Goal: Information Seeking & Learning: Learn about a topic

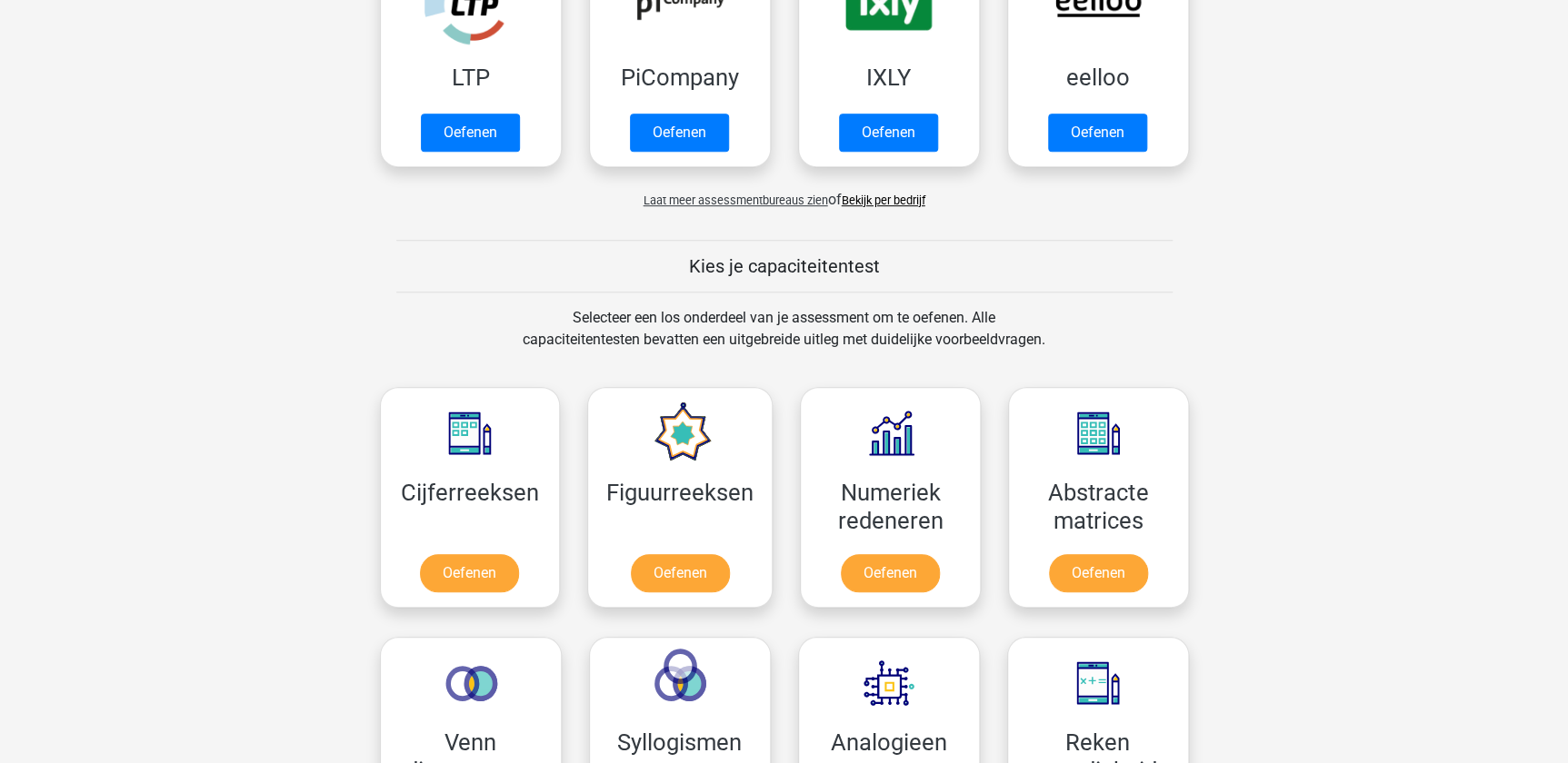
scroll to position [496, 0]
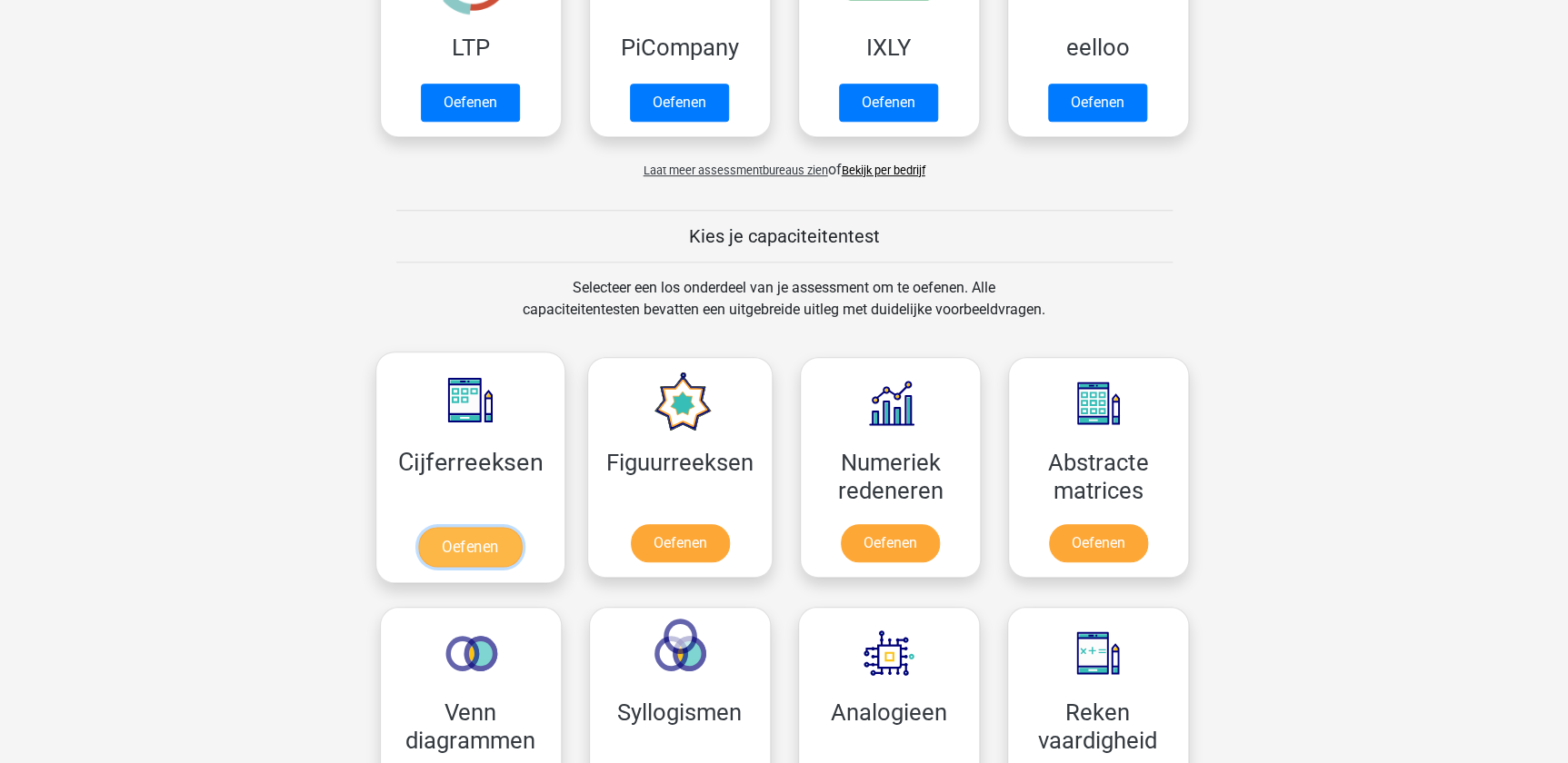
click at [471, 537] on link "Oefenen" at bounding box center [470, 546] width 104 height 40
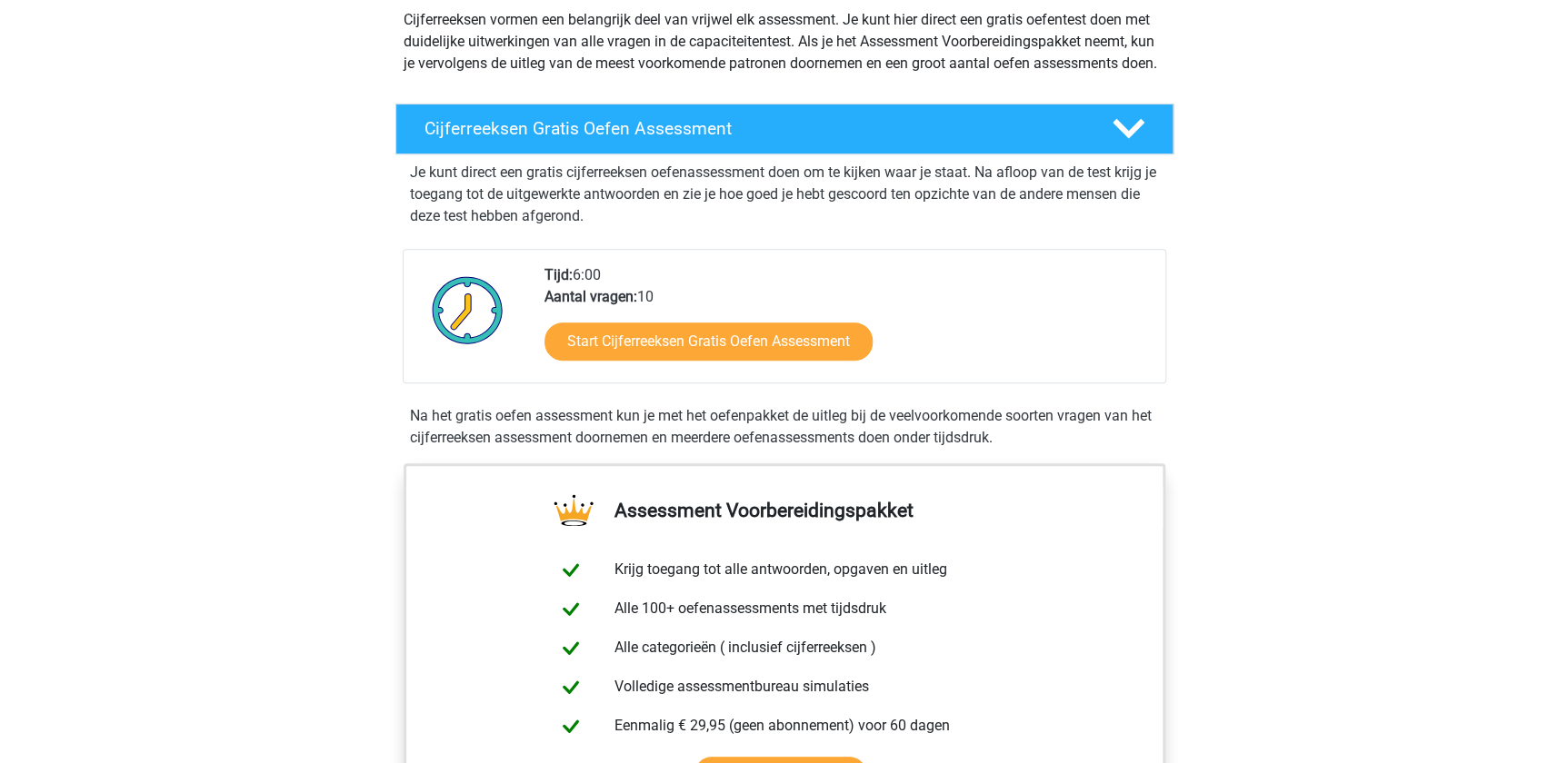
scroll to position [247, 0]
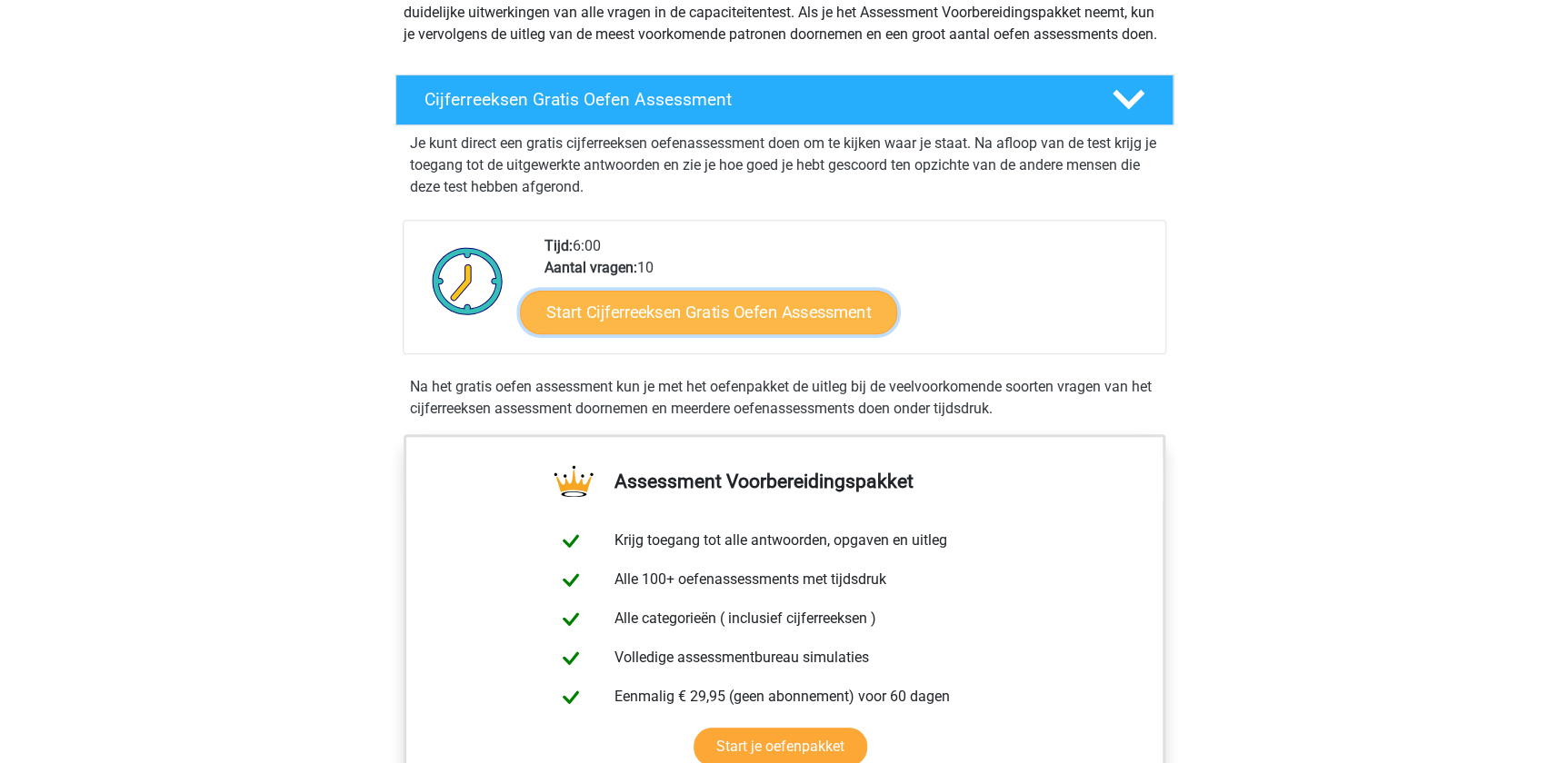
click at [661, 327] on link "Start Cijferreeksen Gratis Oefen Assessment" at bounding box center [709, 311] width 378 height 44
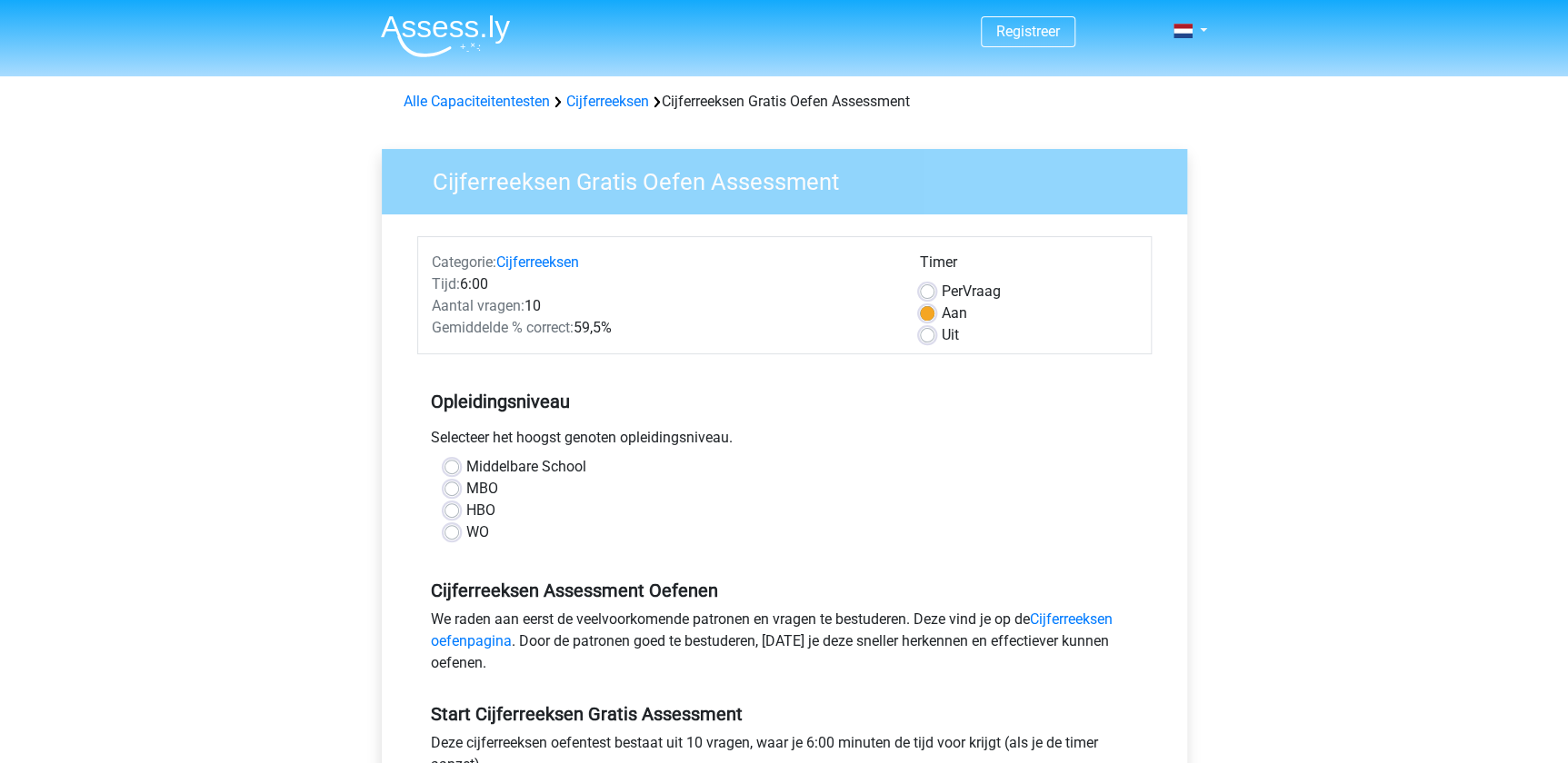
click at [491, 485] on label "MBO" at bounding box center [481, 489] width 32 height 22
click at [459, 485] on input "MBO" at bounding box center [451, 487] width 15 height 18
radio input "true"
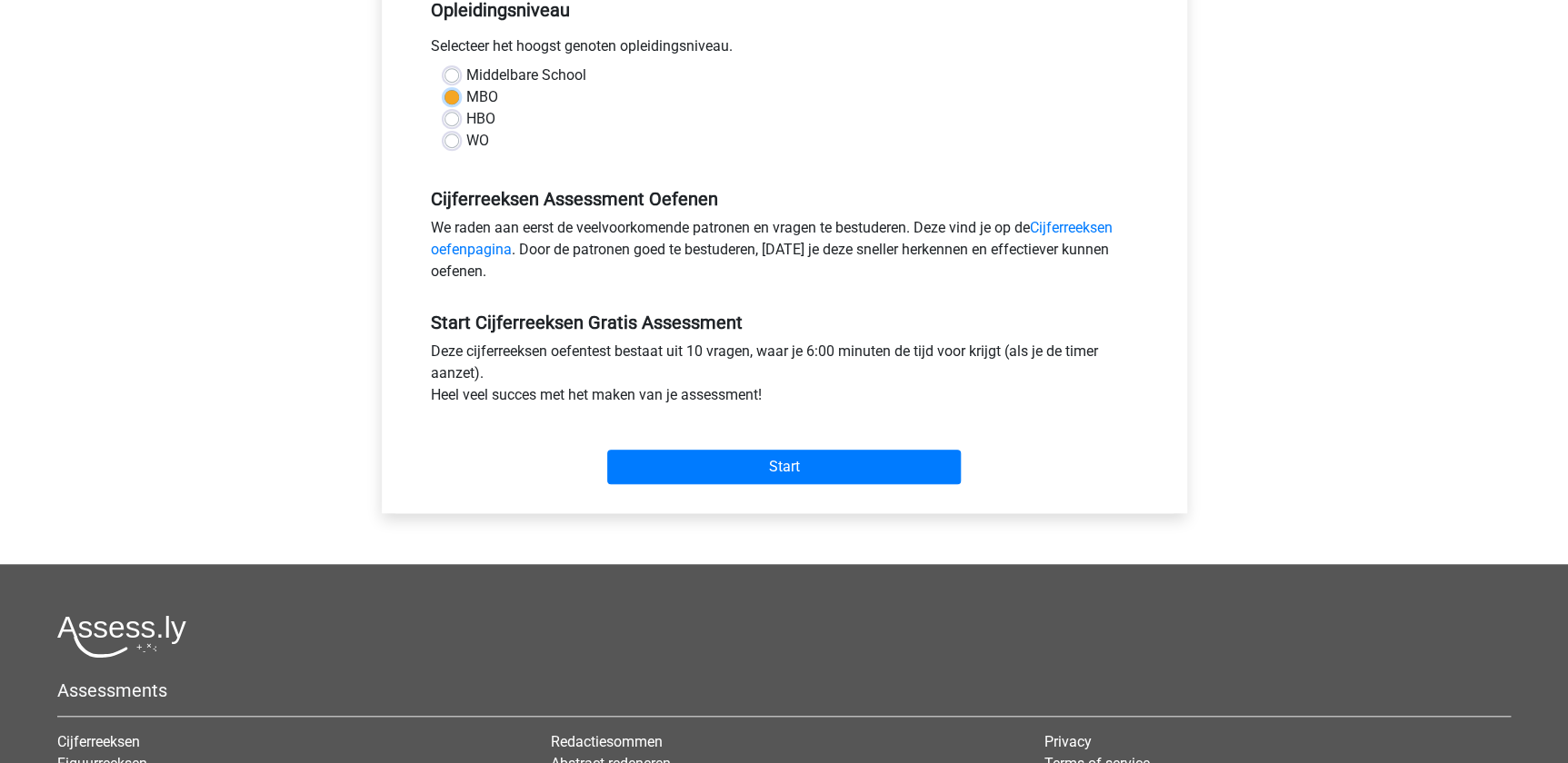
scroll to position [412, 0]
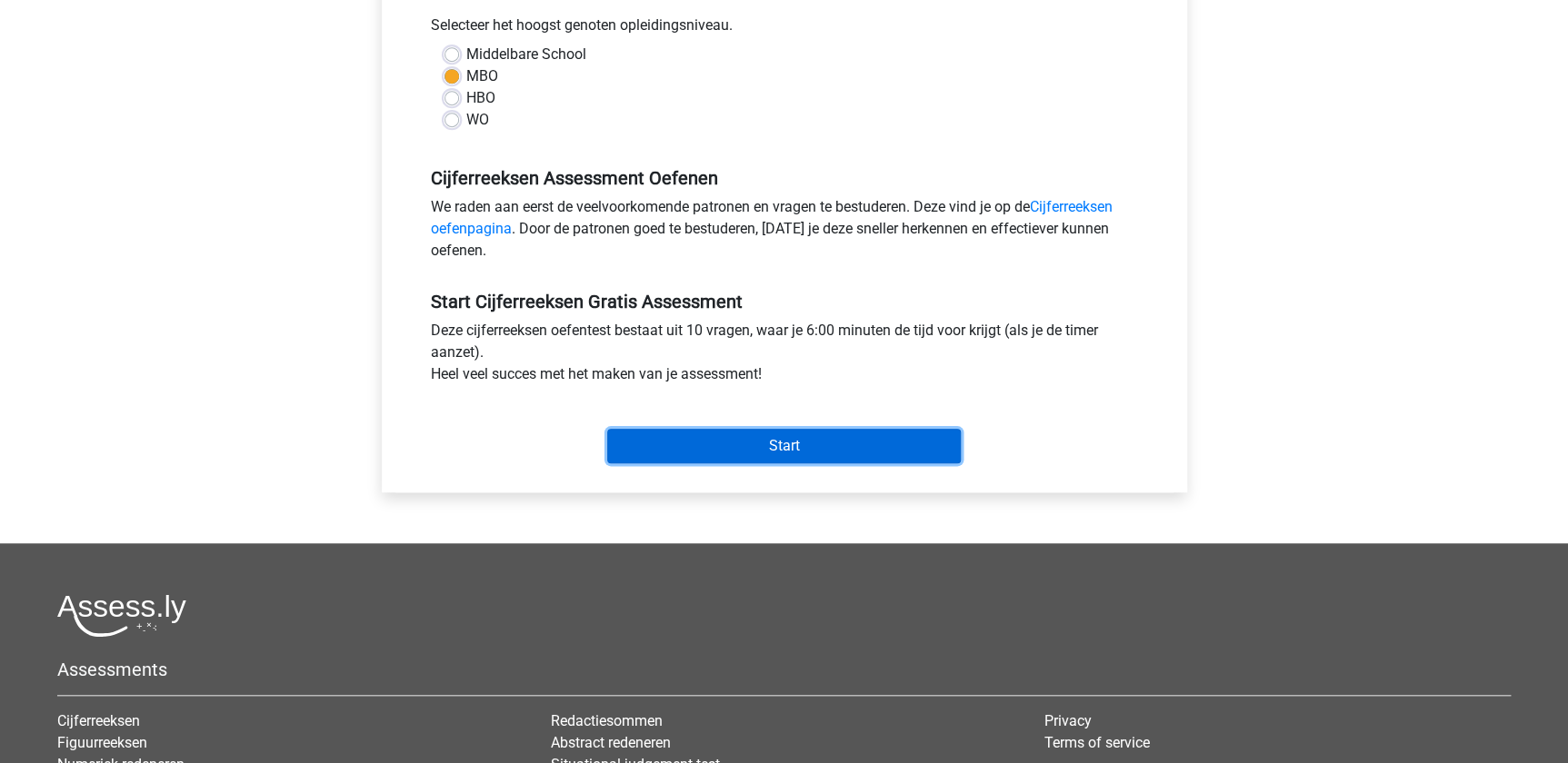
click at [800, 443] on input "Start" at bounding box center [784, 446] width 354 height 35
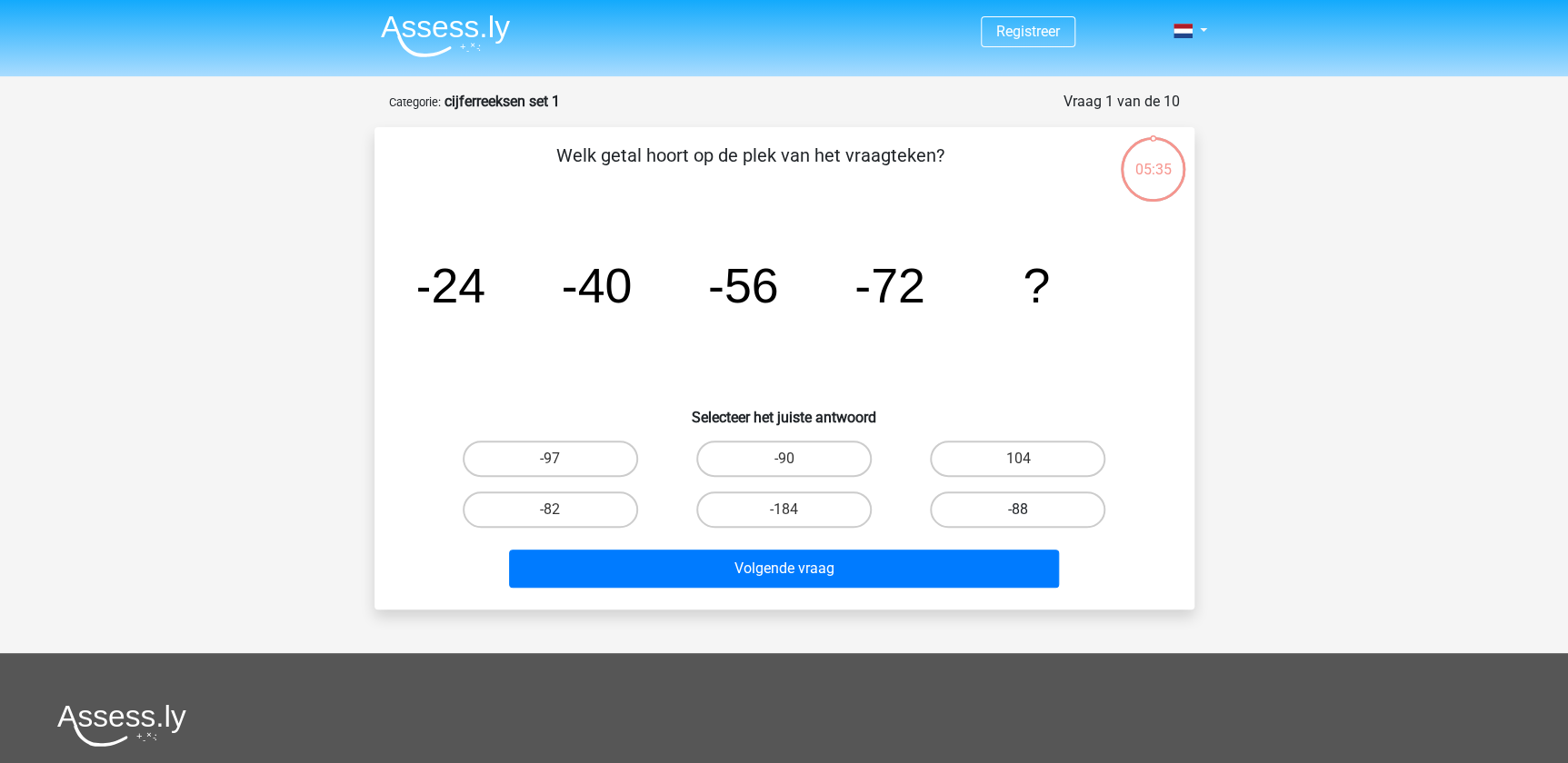
click at [1011, 492] on label "-88" at bounding box center [1017, 510] width 175 height 37
click at [1018, 510] on input "-88" at bounding box center [1024, 516] width 12 height 12
radio input "true"
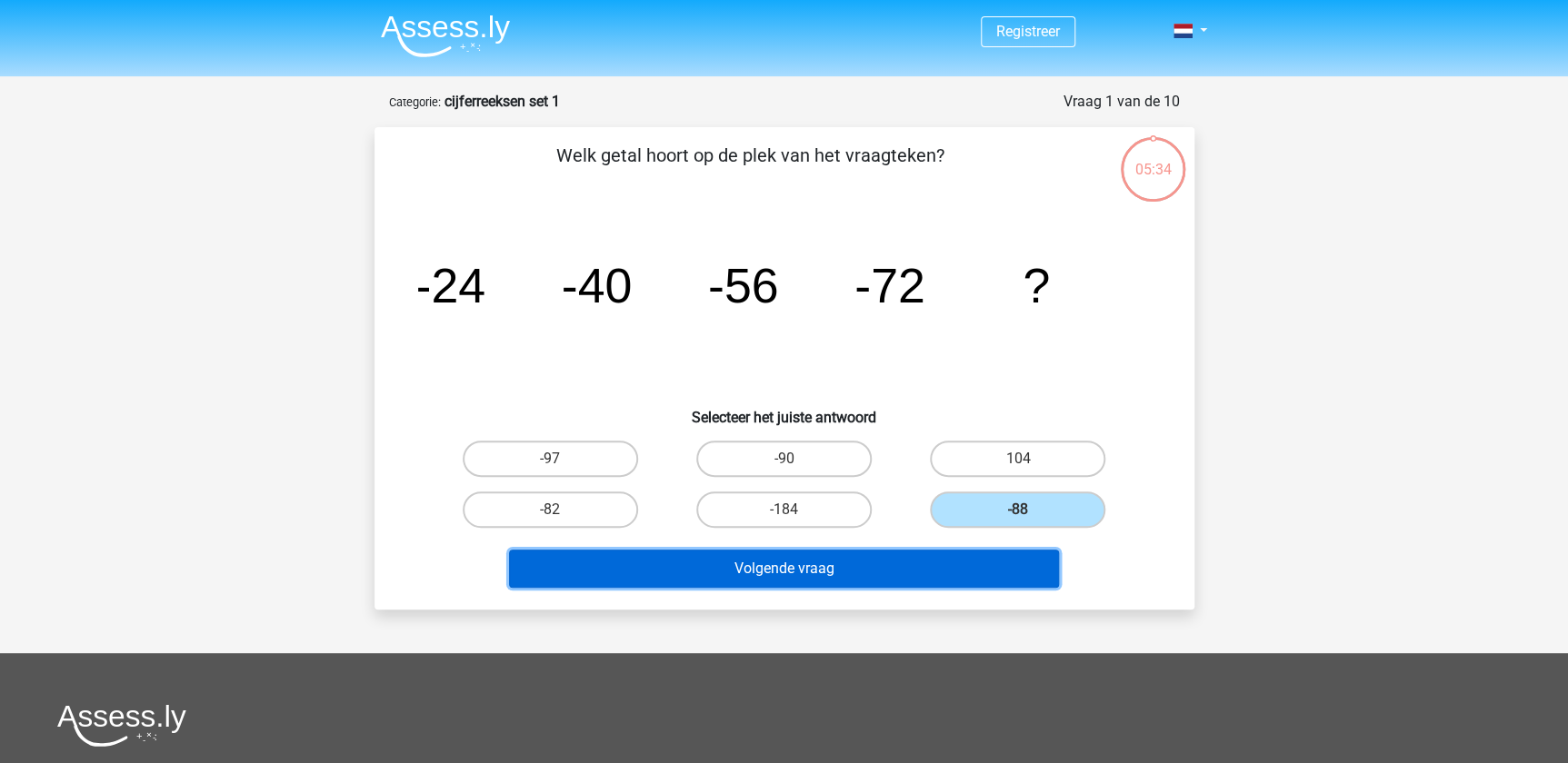
click at [863, 562] on button "Volgende vraag" at bounding box center [784, 568] width 550 height 38
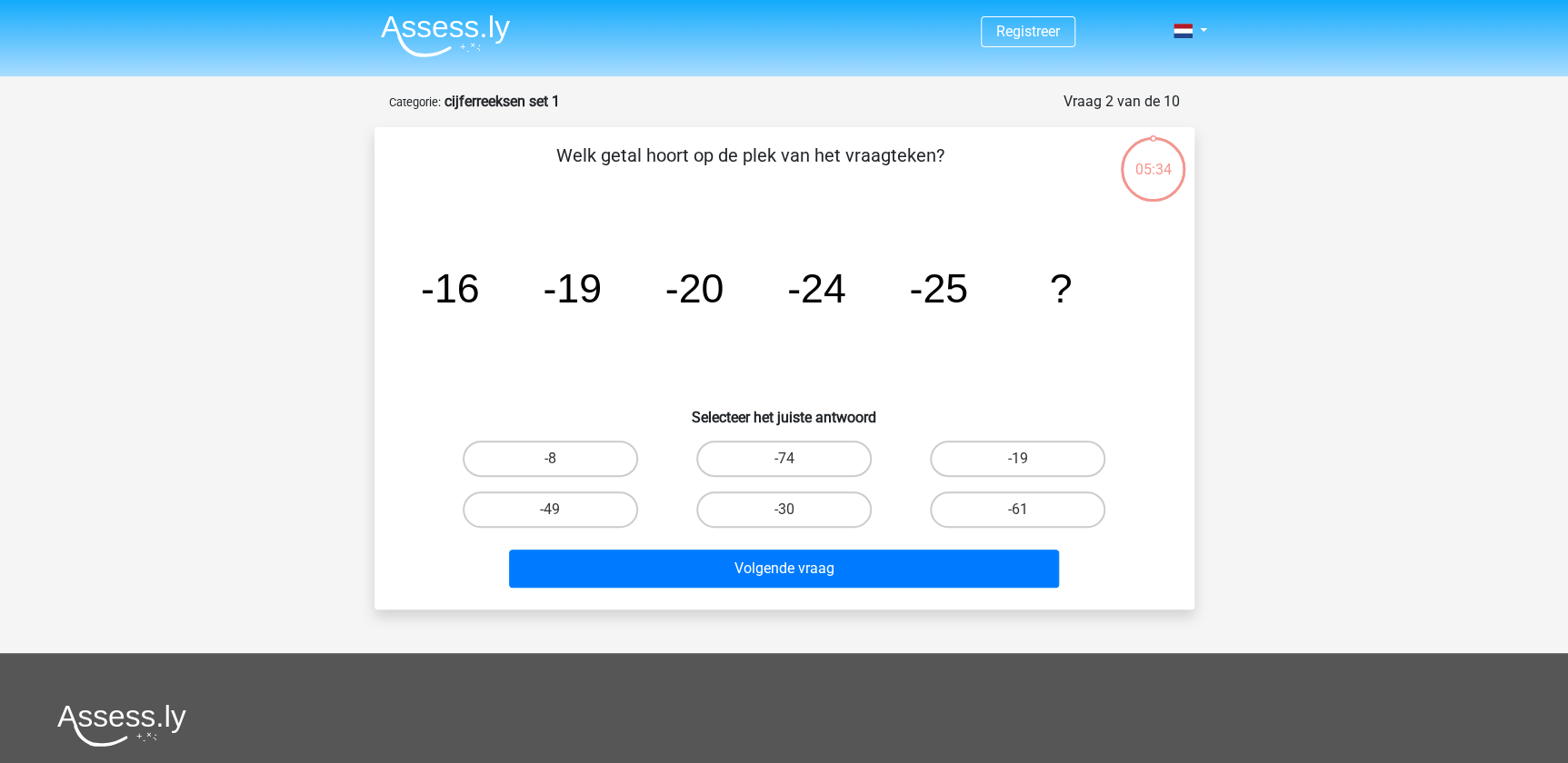
scroll to position [91, 0]
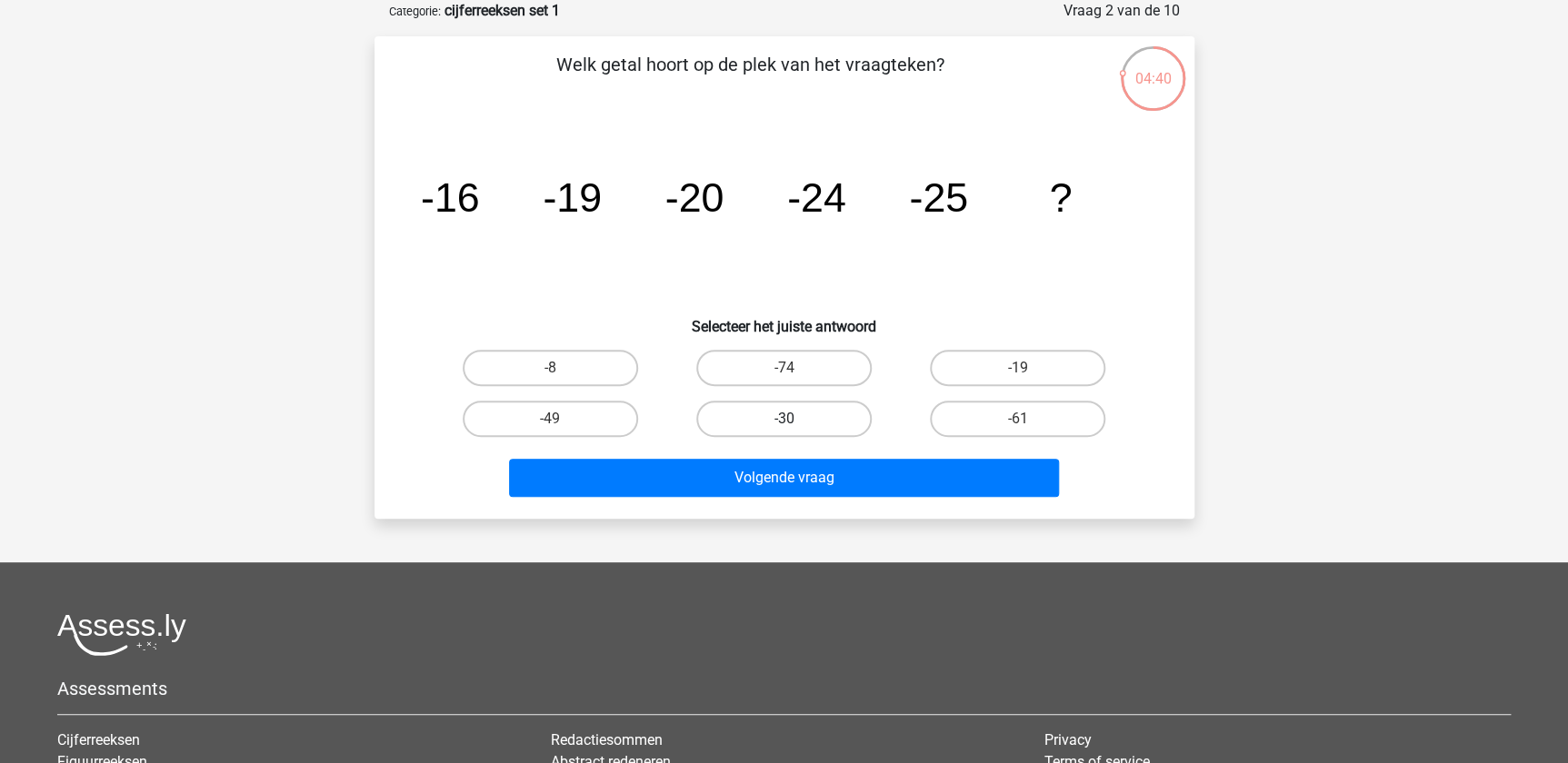
click at [790, 407] on label "-30" at bounding box center [784, 419] width 175 height 37
click at [790, 419] on input "-30" at bounding box center [789, 425] width 12 height 12
radio input "true"
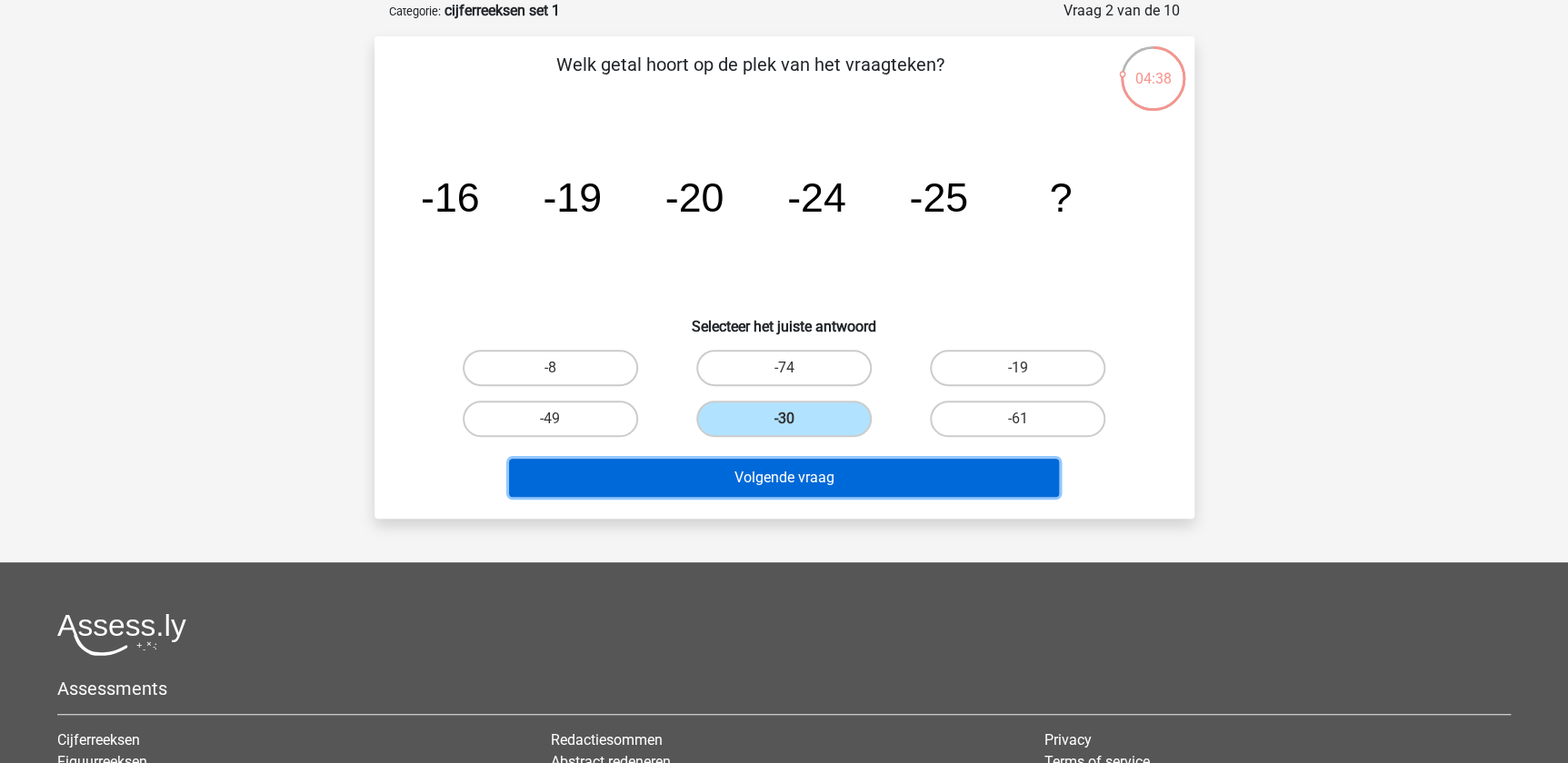
click at [815, 472] on button "Volgende vraag" at bounding box center [784, 477] width 550 height 38
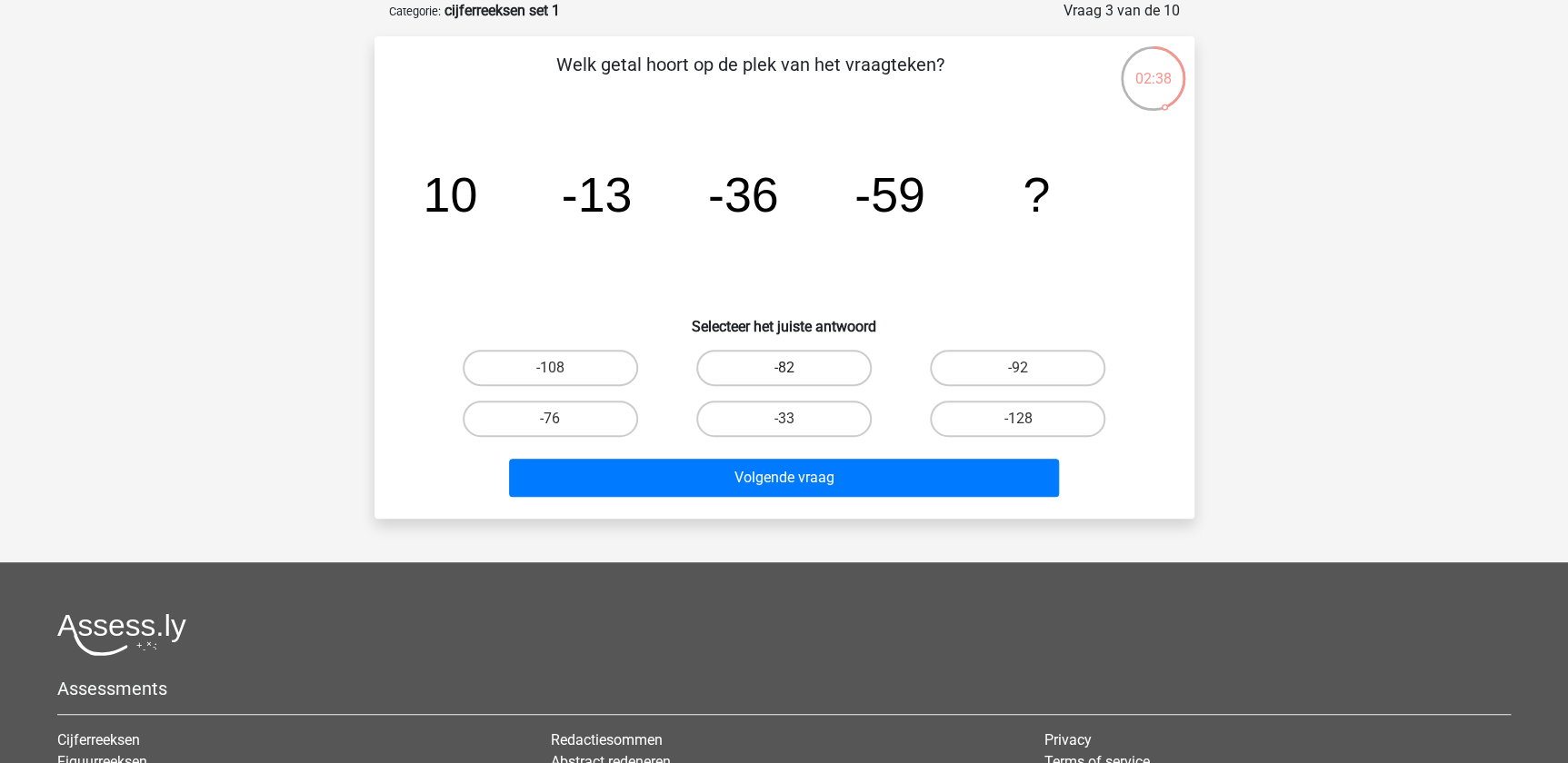
click at [795, 362] on label "-82" at bounding box center [784, 368] width 175 height 37
click at [795, 368] on input "-82" at bounding box center [789, 374] width 12 height 12
radio input "true"
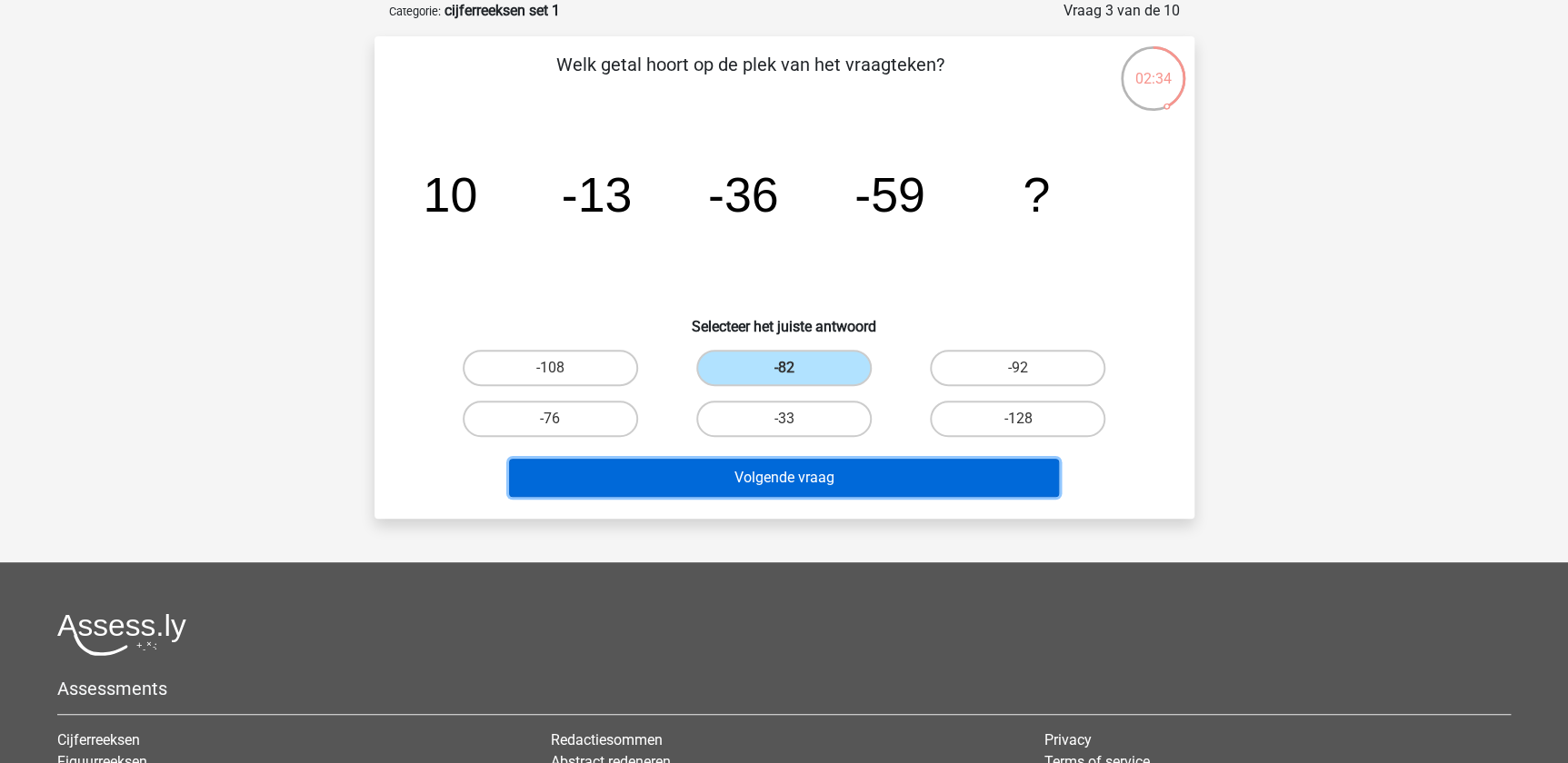
click at [839, 467] on button "Volgende vraag" at bounding box center [784, 477] width 550 height 38
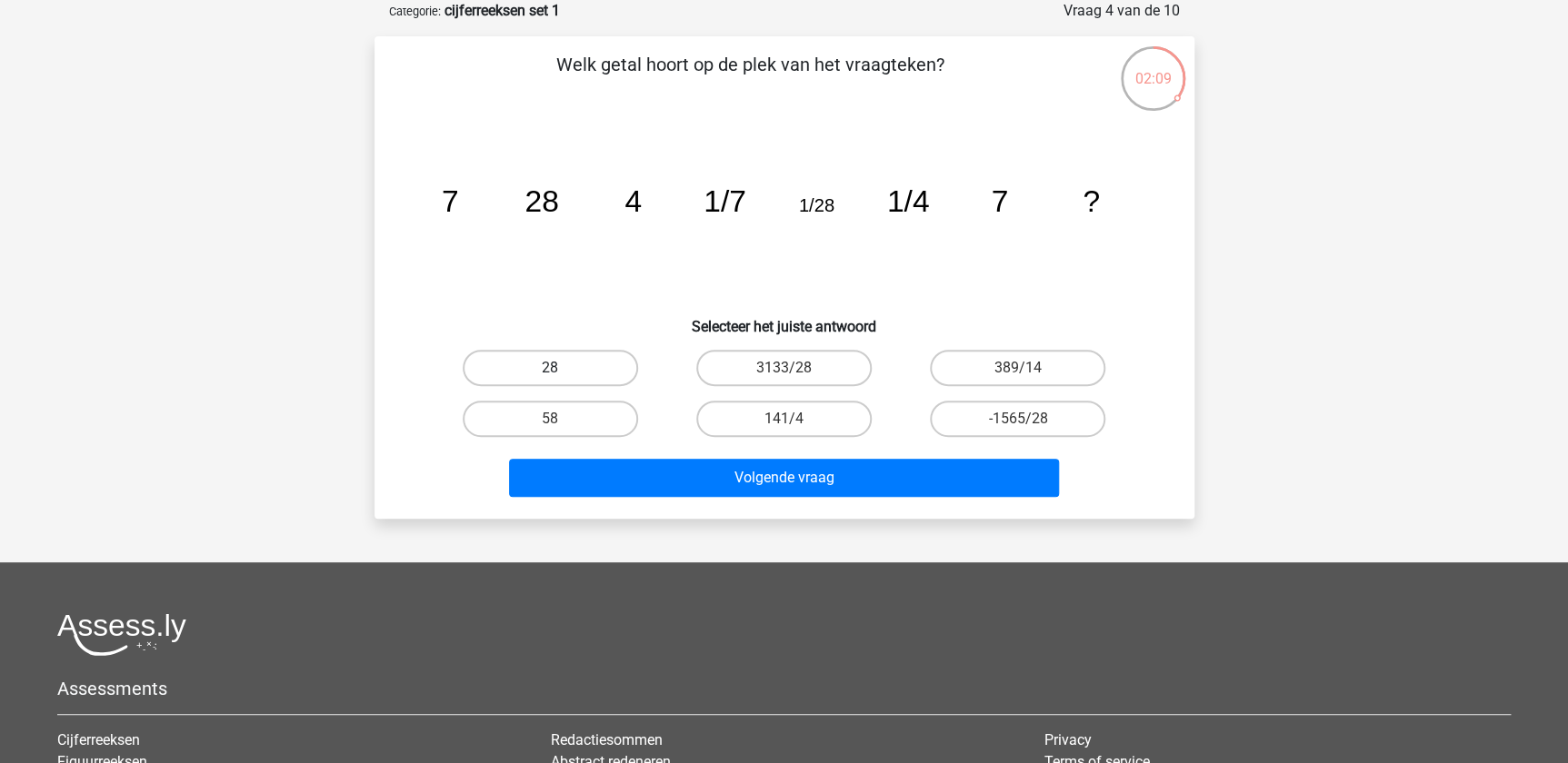
click at [568, 362] on label "28" at bounding box center [550, 368] width 175 height 37
click at [562, 368] on input "28" at bounding box center [556, 374] width 12 height 12
radio input "true"
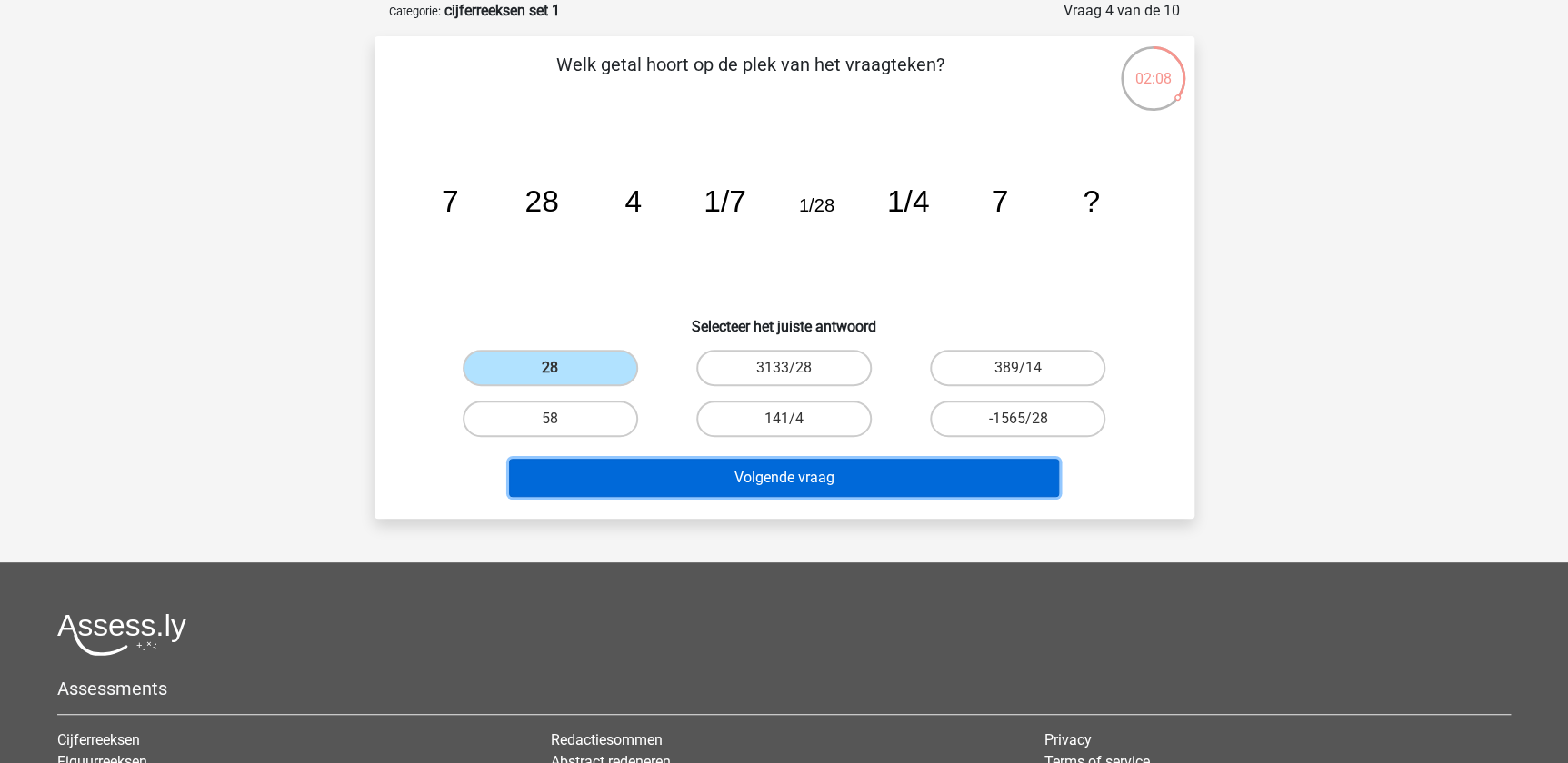
click at [747, 466] on button "Volgende vraag" at bounding box center [784, 477] width 550 height 38
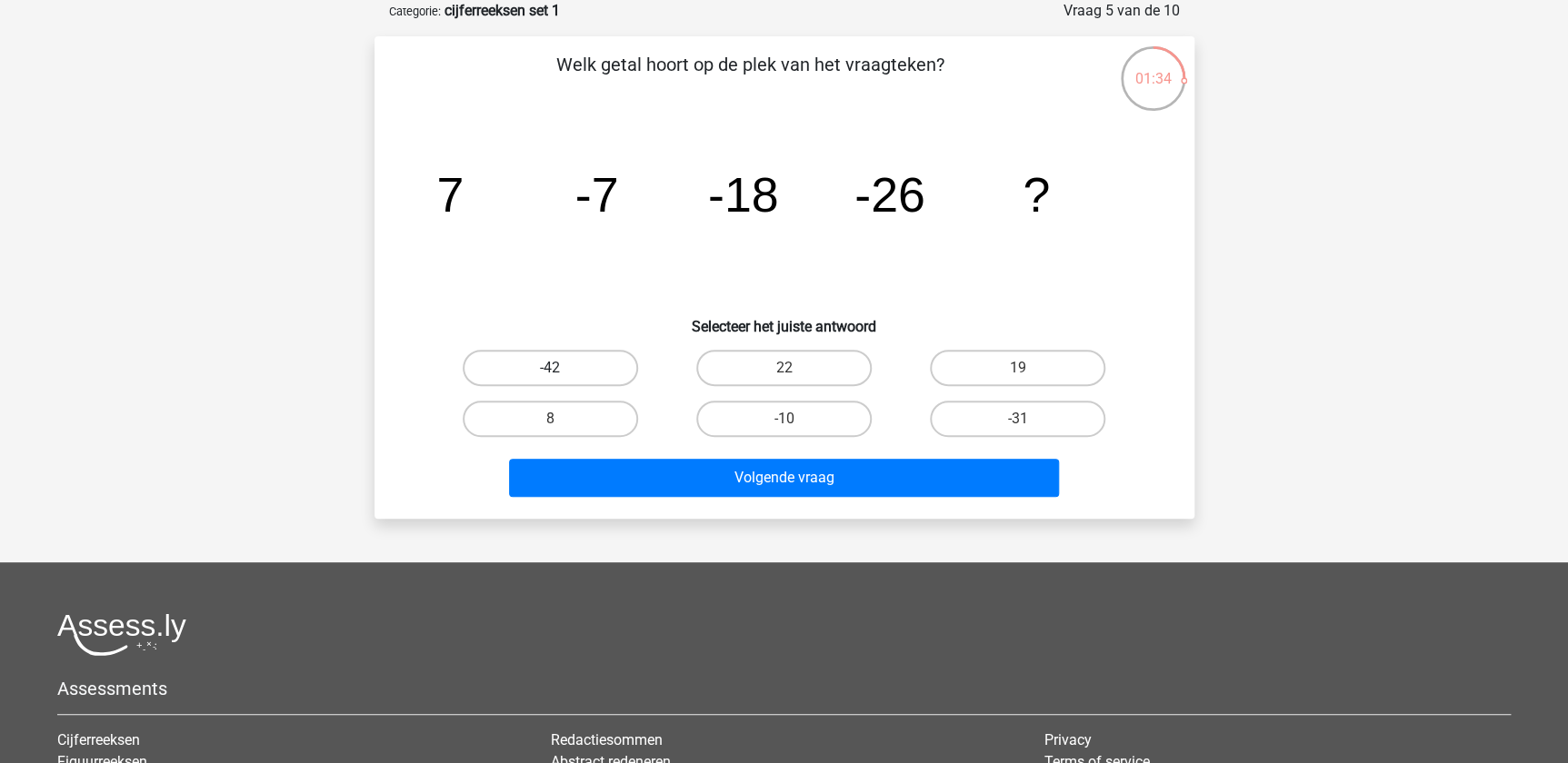
click at [569, 361] on label "-42" at bounding box center [550, 368] width 175 height 37
click at [562, 368] on input "-42" at bounding box center [556, 374] width 12 height 12
radio input "true"
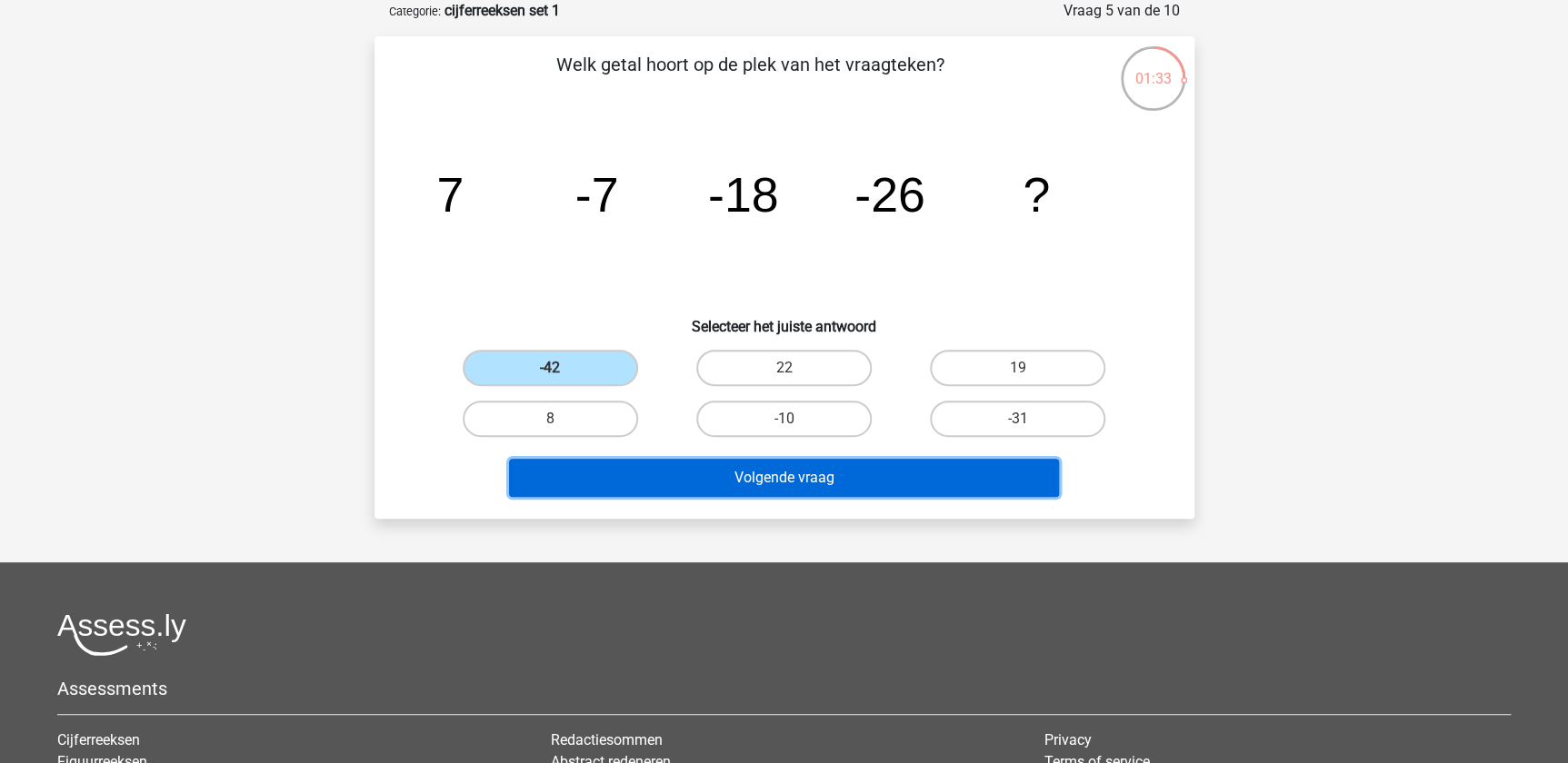
click at [793, 471] on button "Volgende vraag" at bounding box center [784, 477] width 550 height 38
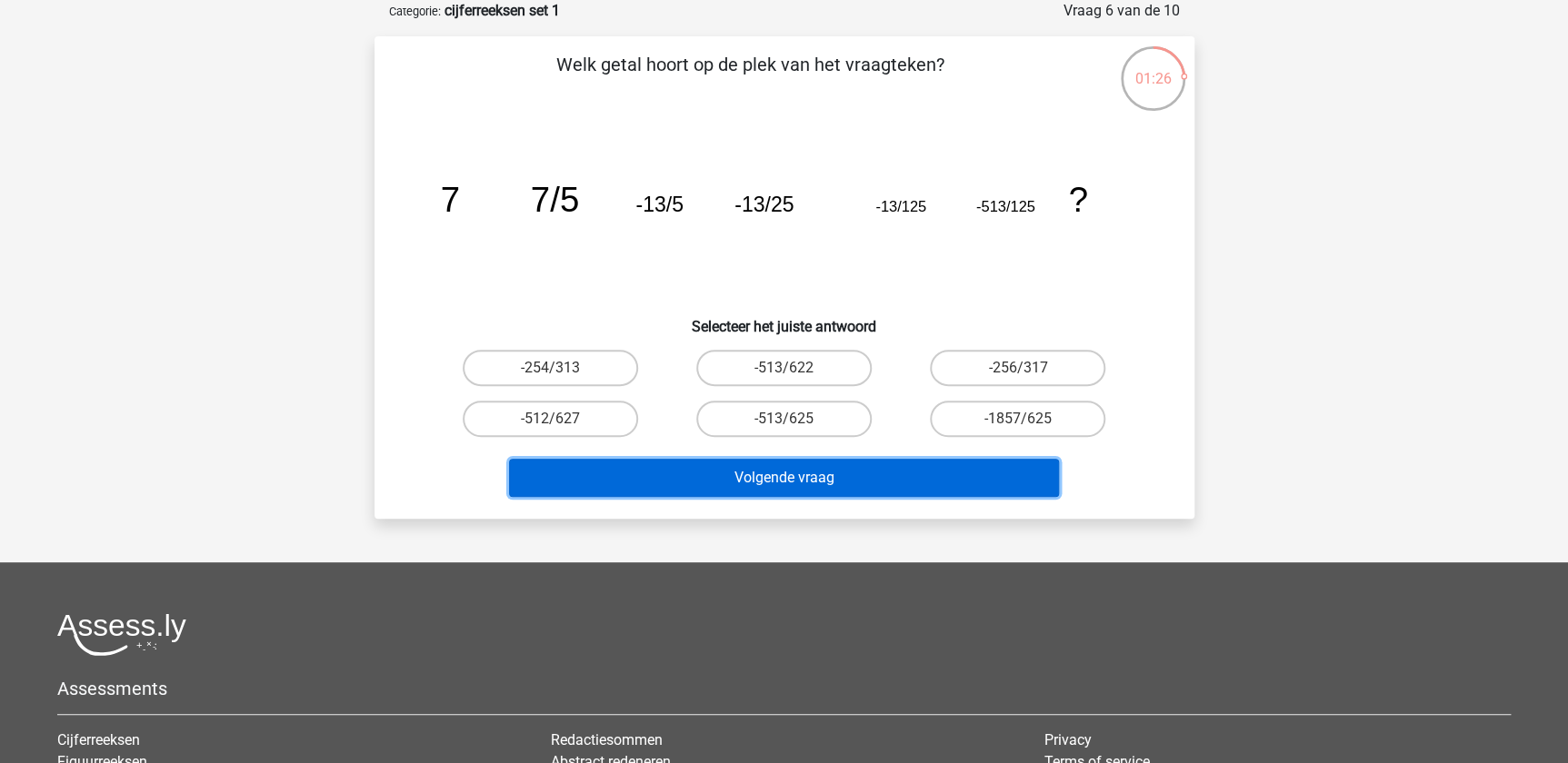
click at [845, 466] on button "Volgende vraag" at bounding box center [784, 477] width 550 height 38
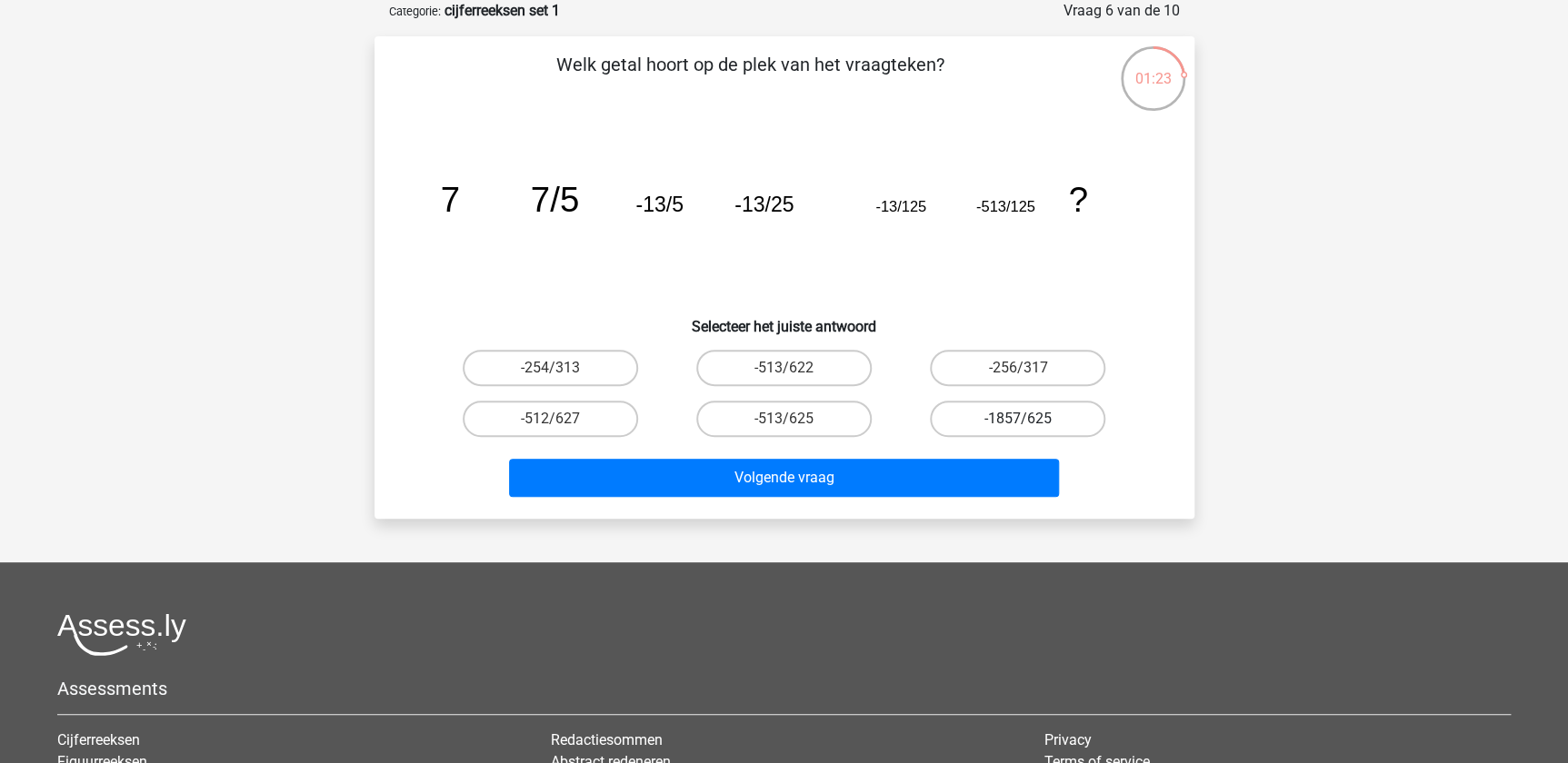
click at [1048, 415] on label "-1857/625" at bounding box center [1017, 419] width 175 height 37
click at [1030, 419] on input "-1857/625" at bounding box center [1024, 425] width 12 height 12
radio input "true"
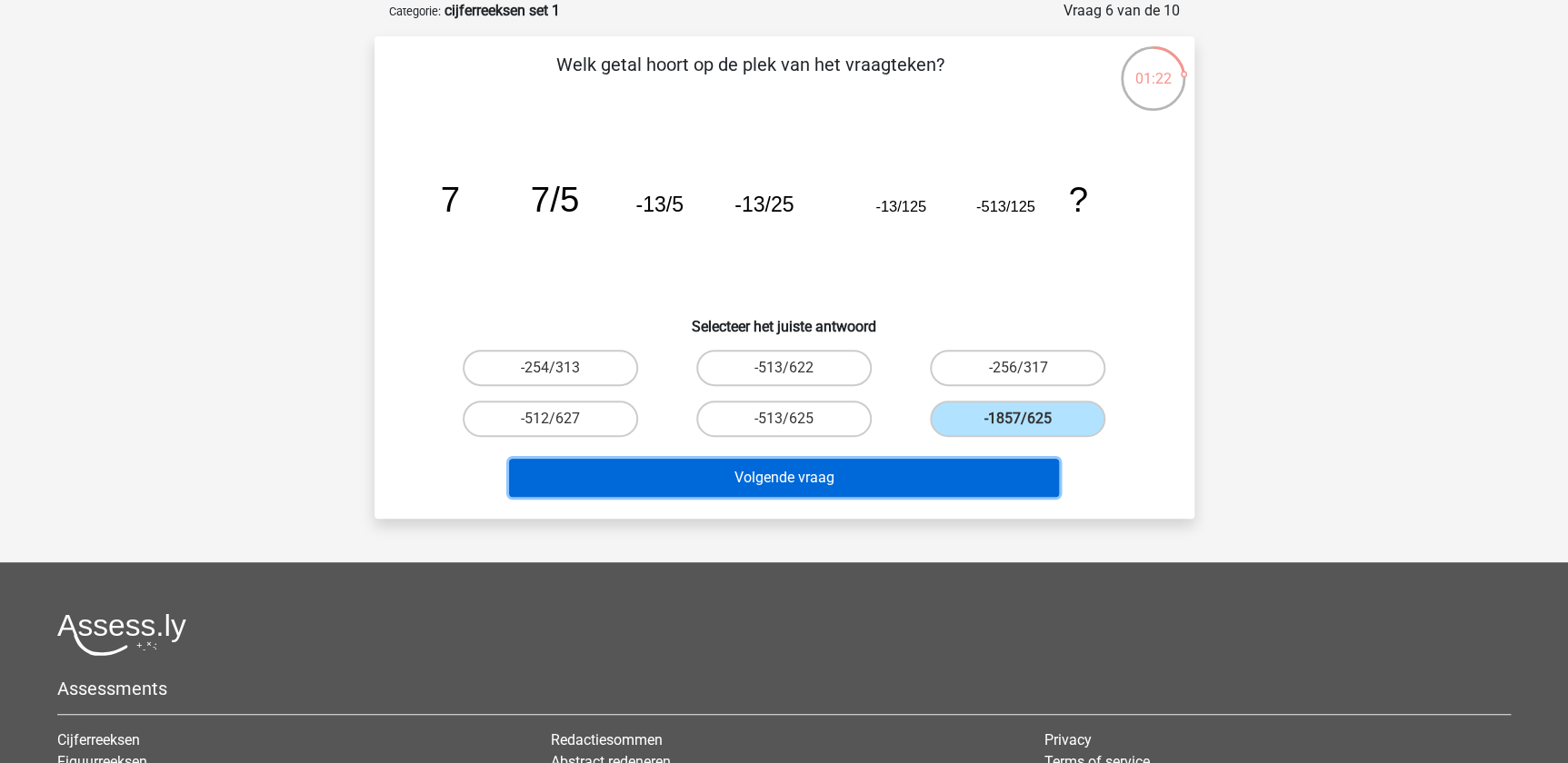
click at [832, 465] on button "Volgende vraag" at bounding box center [784, 477] width 550 height 38
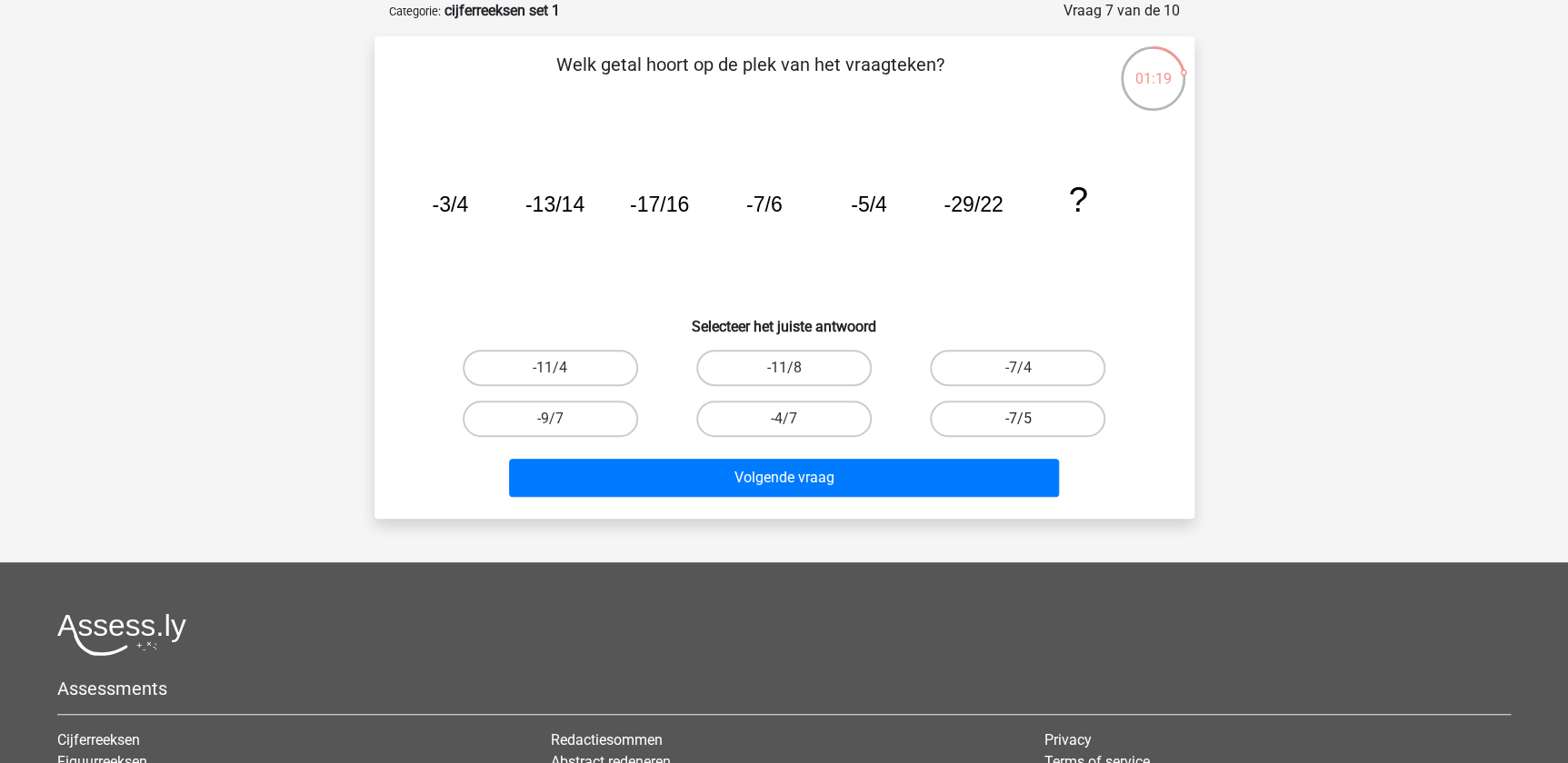
click at [975, 416] on label "-7/5" at bounding box center [1017, 419] width 175 height 37
click at [1018, 419] on input "-7/5" at bounding box center [1024, 425] width 12 height 12
radio input "true"
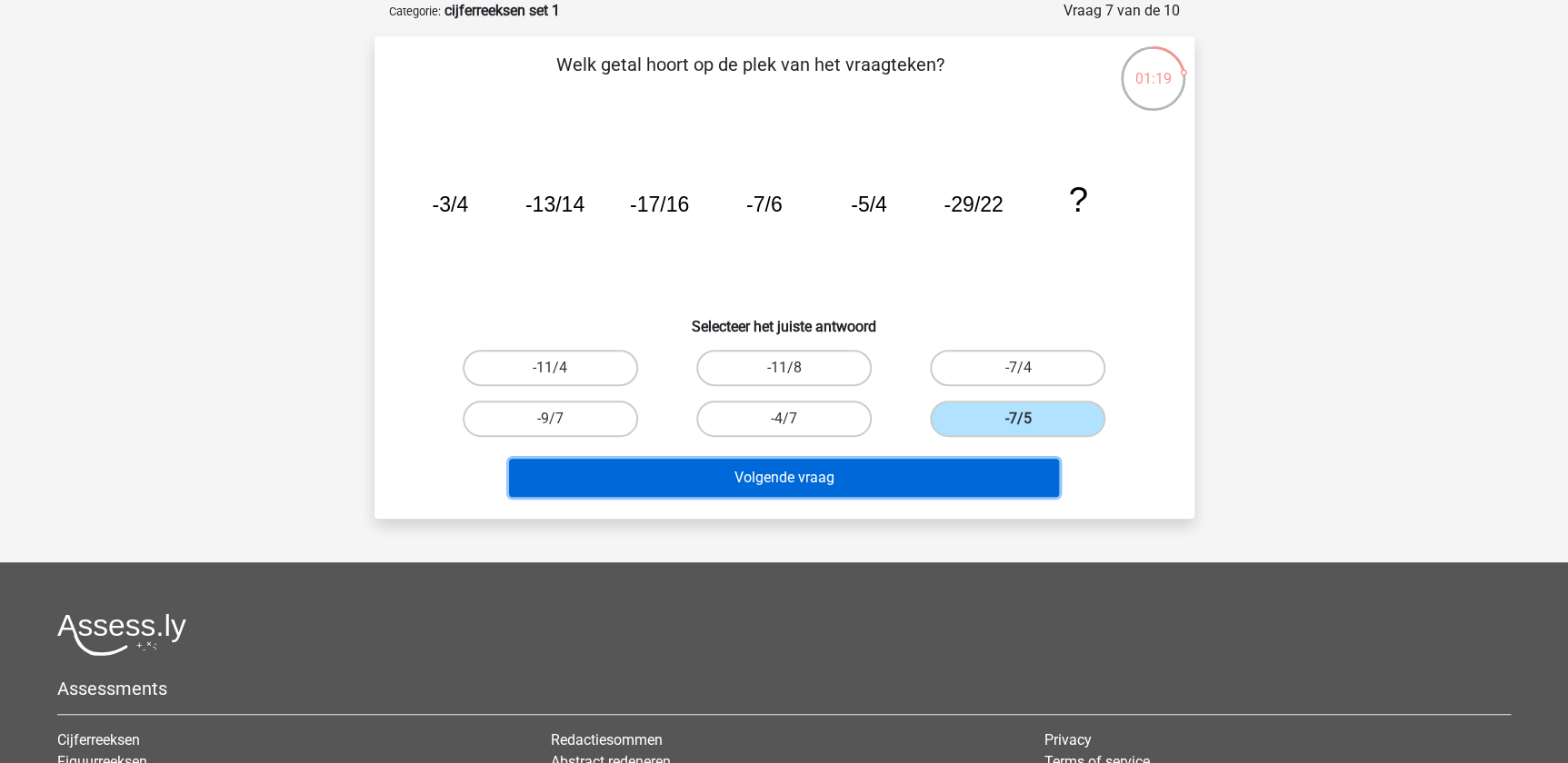
click at [901, 473] on button "Volgende vraag" at bounding box center [784, 477] width 550 height 38
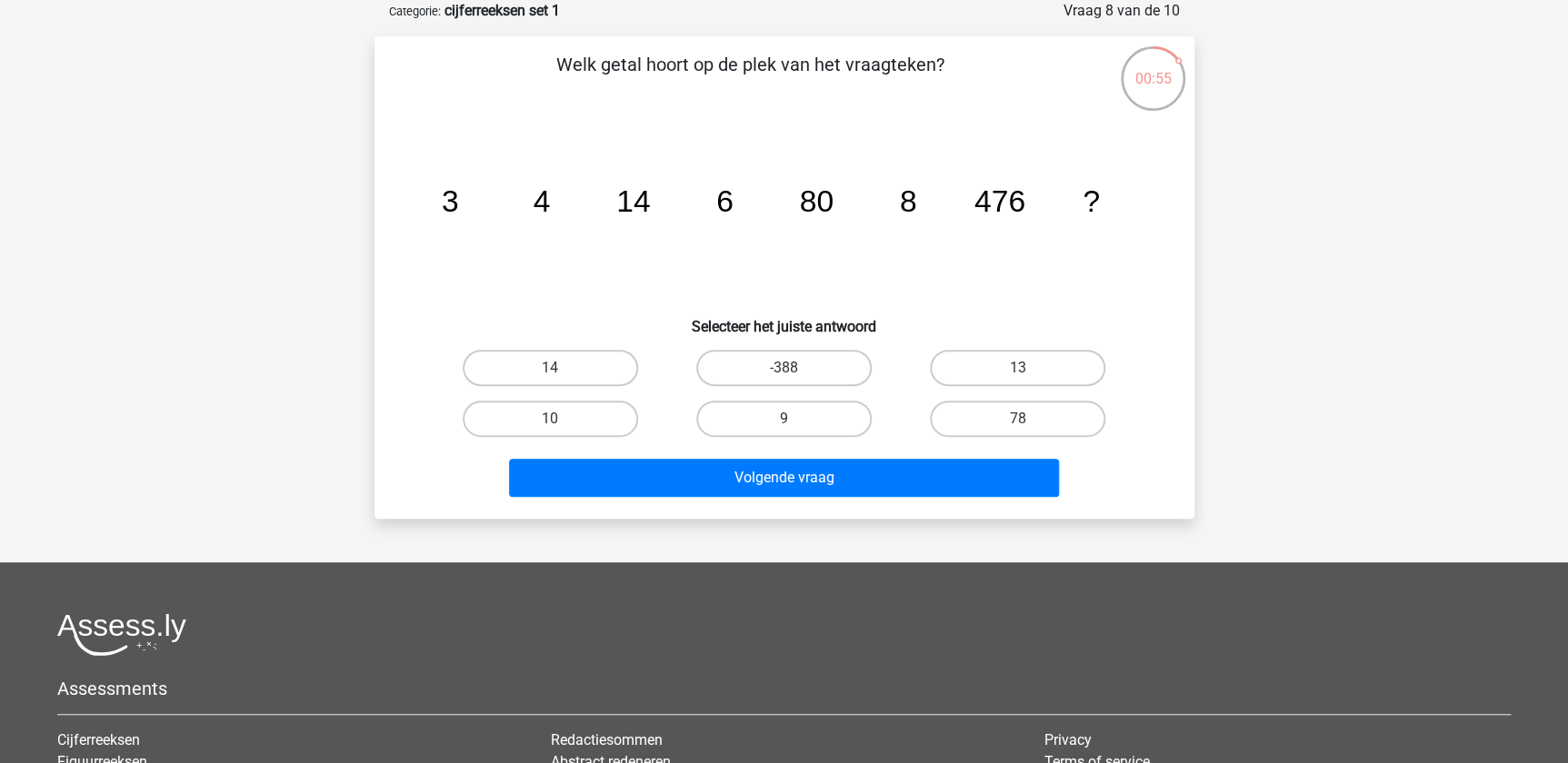
click at [819, 394] on div "9" at bounding box center [784, 418] width 233 height 51
click at [826, 416] on label "9" at bounding box center [784, 419] width 175 height 37
click at [795, 419] on input "9" at bounding box center [789, 425] width 12 height 12
radio input "true"
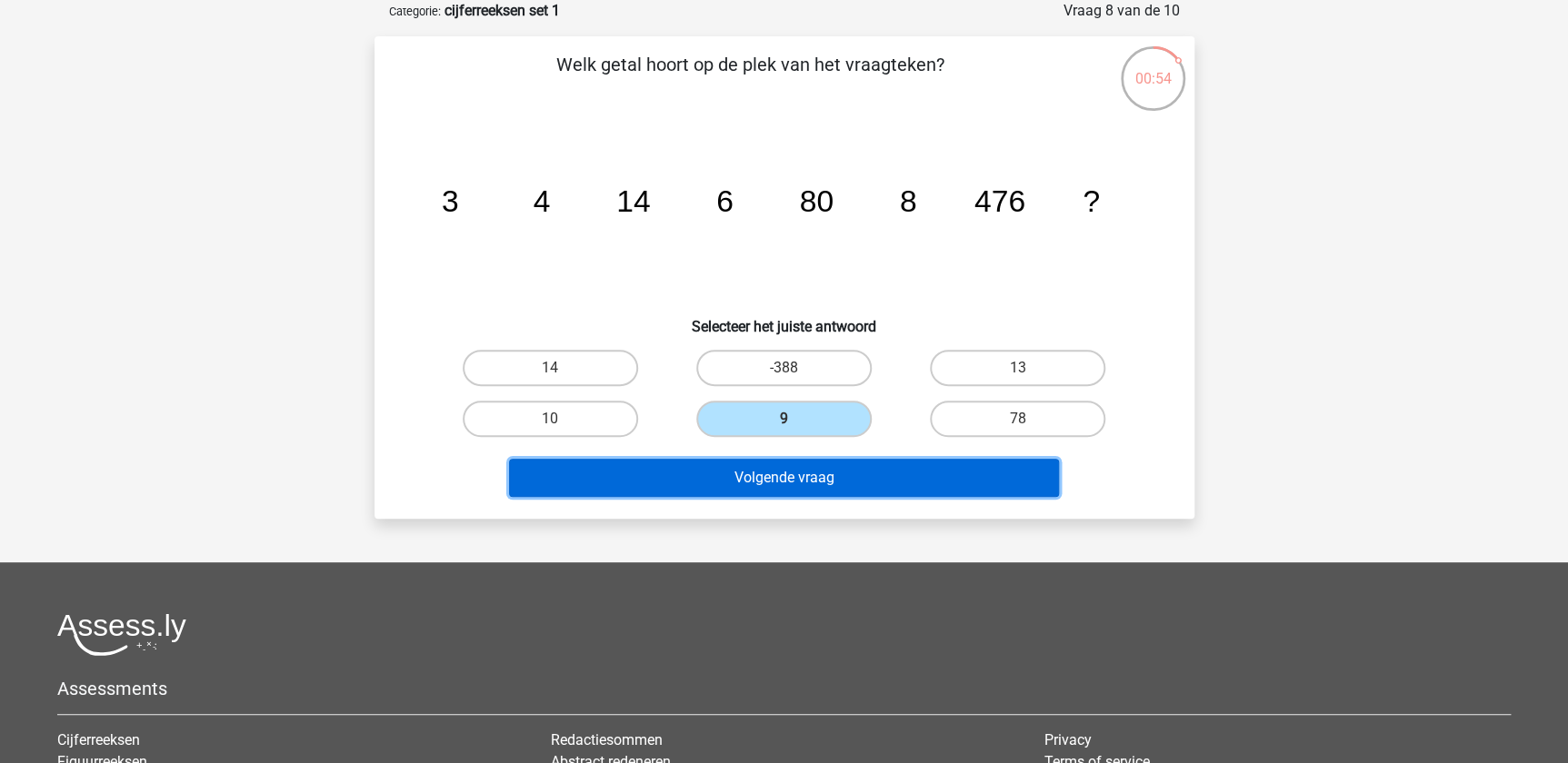
click at [838, 461] on button "Volgende vraag" at bounding box center [784, 477] width 550 height 38
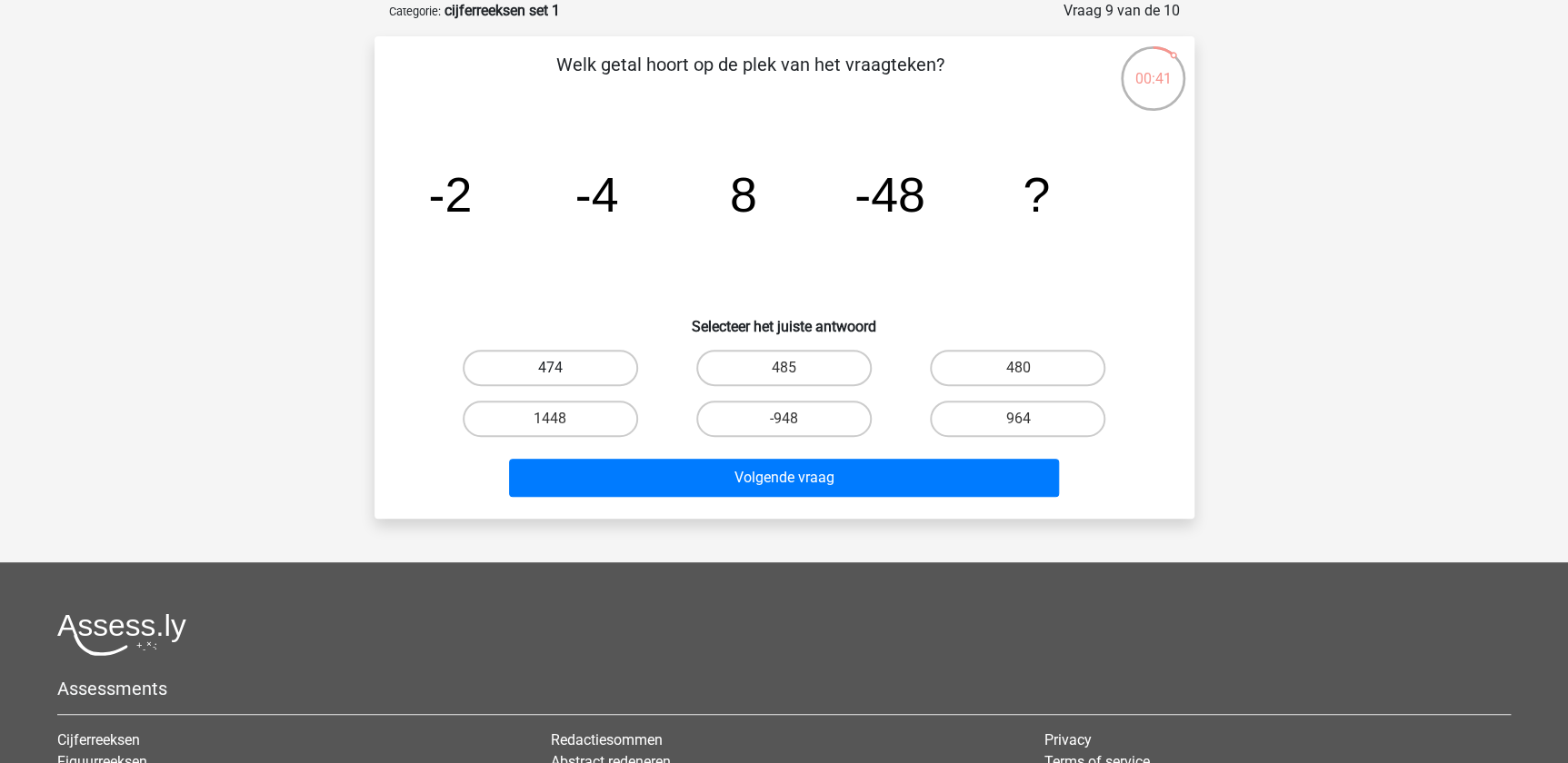
click at [573, 372] on label "474" at bounding box center [550, 368] width 175 height 37
click at [562, 372] on input "474" at bounding box center [556, 374] width 12 height 12
radio input "true"
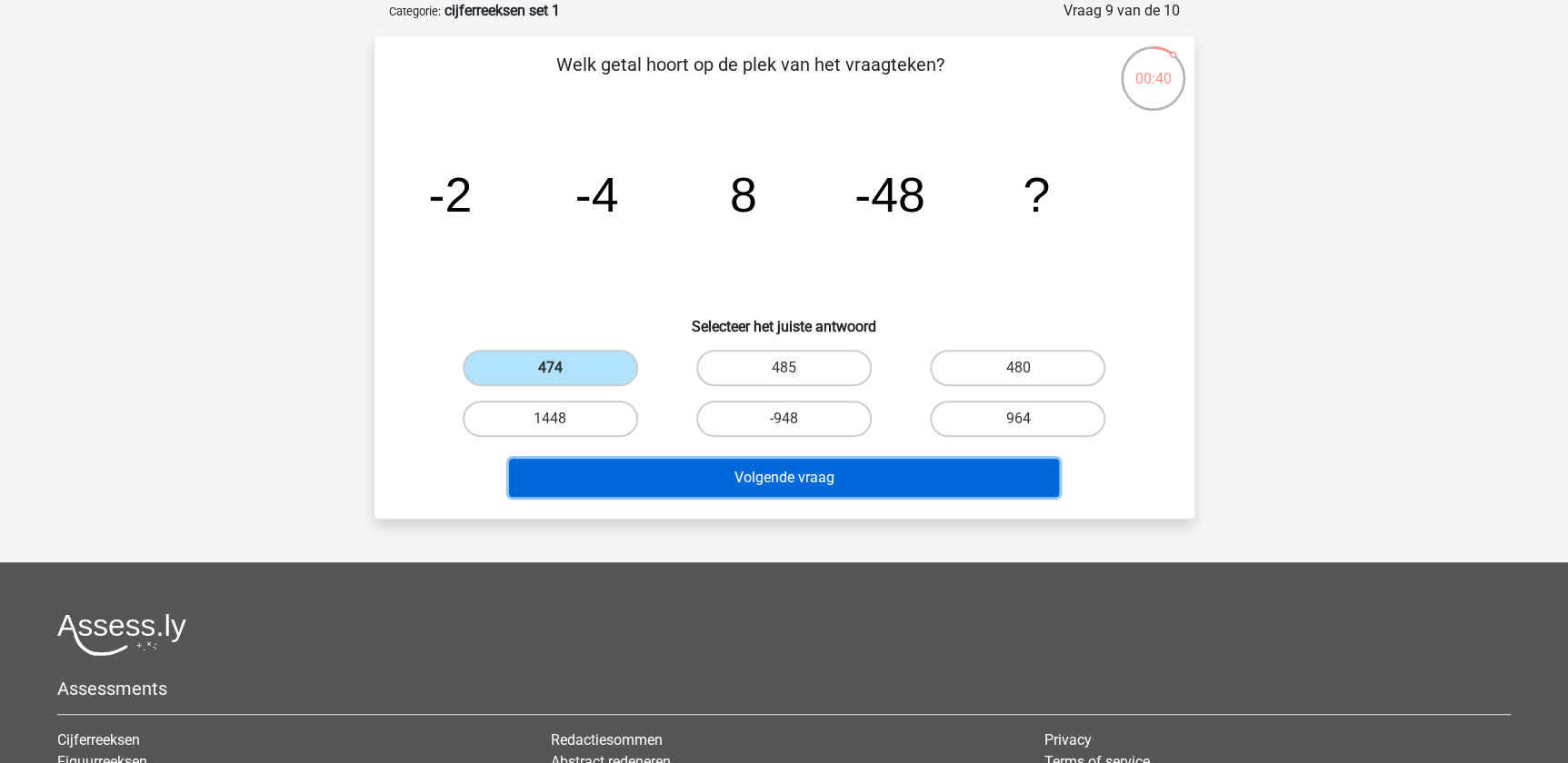
click at [752, 470] on button "Volgende vraag" at bounding box center [784, 477] width 550 height 38
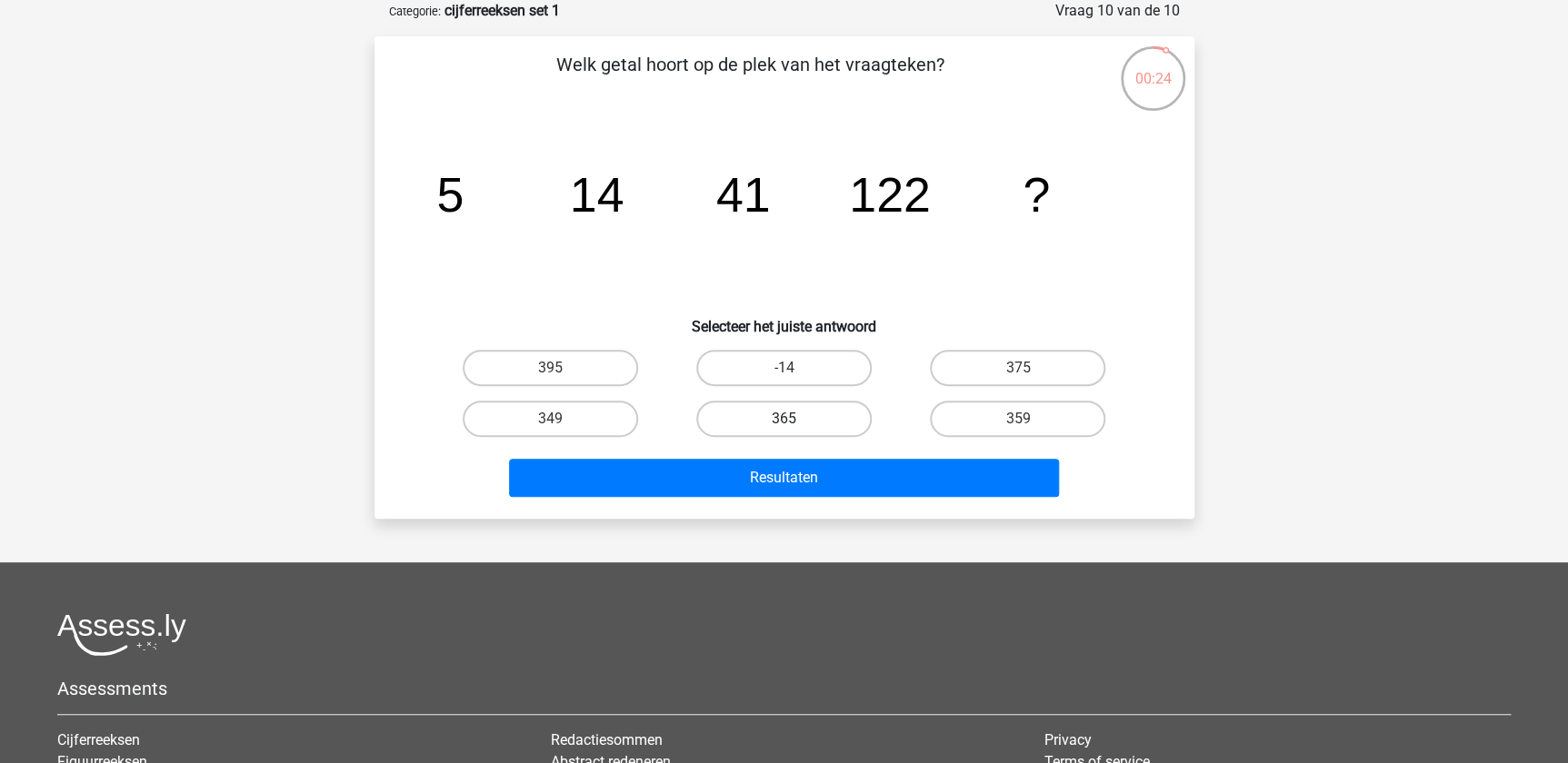
click at [831, 401] on label "365" at bounding box center [784, 419] width 175 height 37
click at [795, 419] on input "365" at bounding box center [789, 425] width 12 height 12
radio input "true"
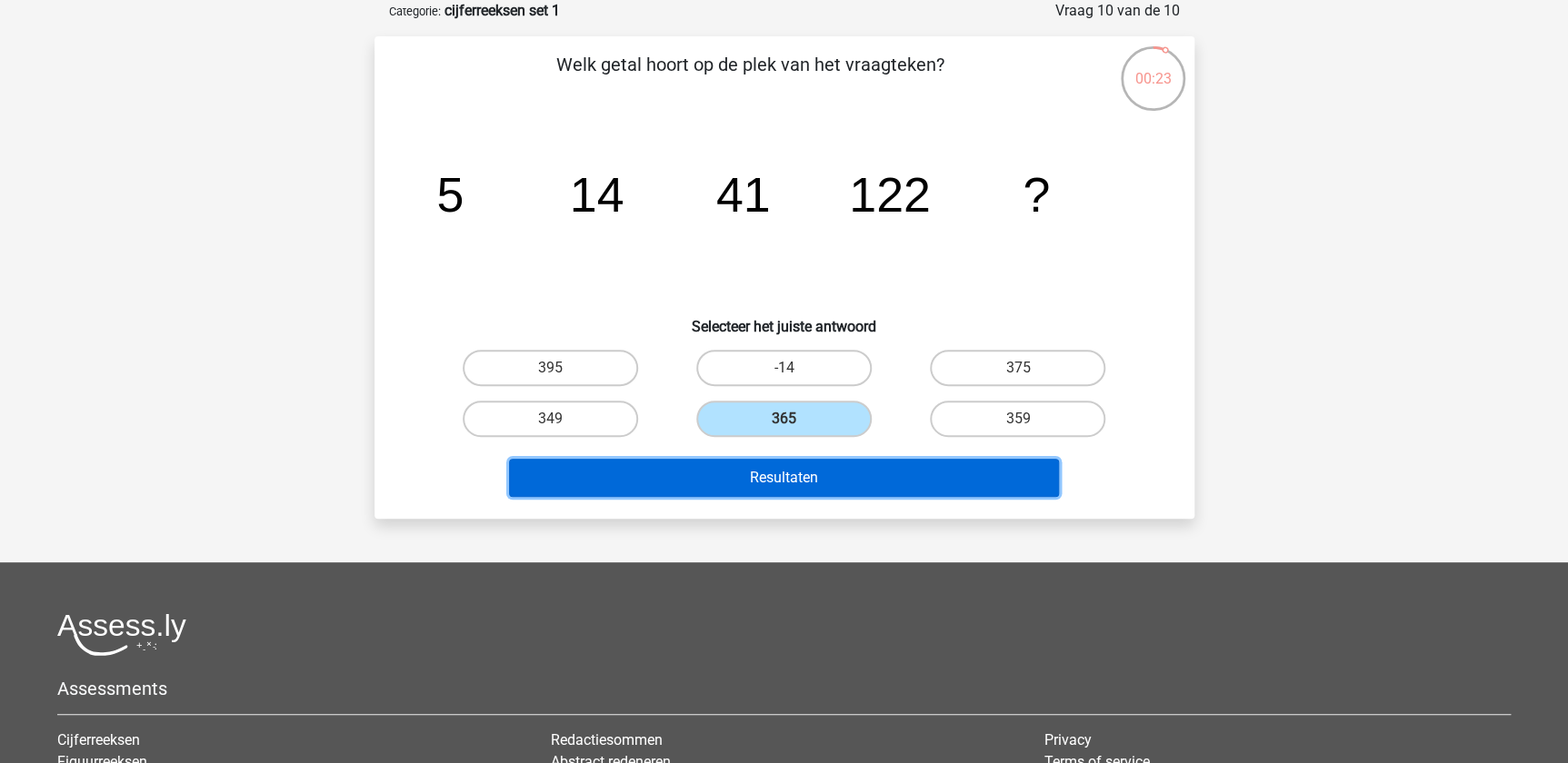
click at [803, 473] on button "Resultaten" at bounding box center [784, 477] width 550 height 38
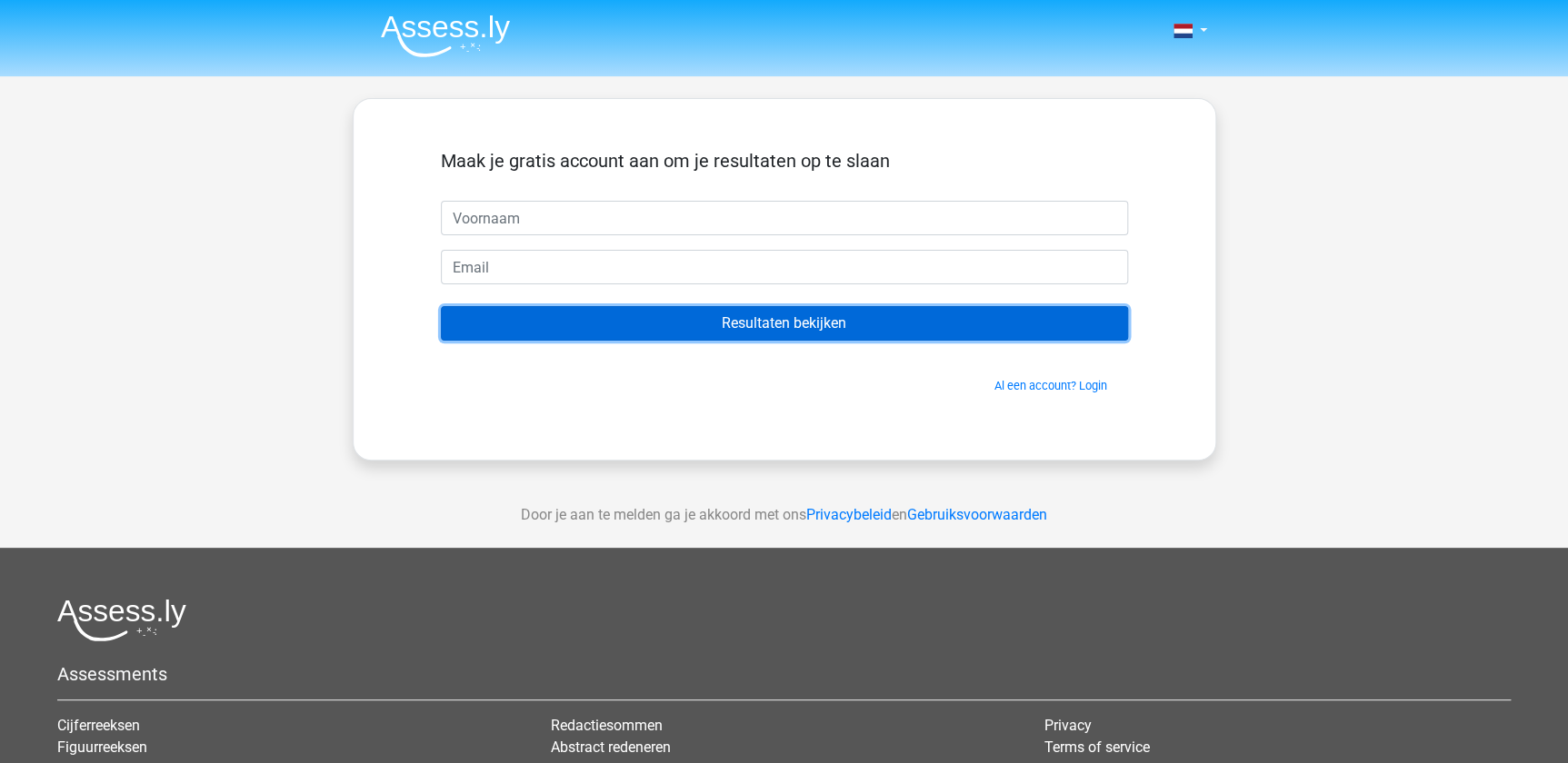
click at [865, 317] on input "Resultaten bekijken" at bounding box center [784, 323] width 688 height 35
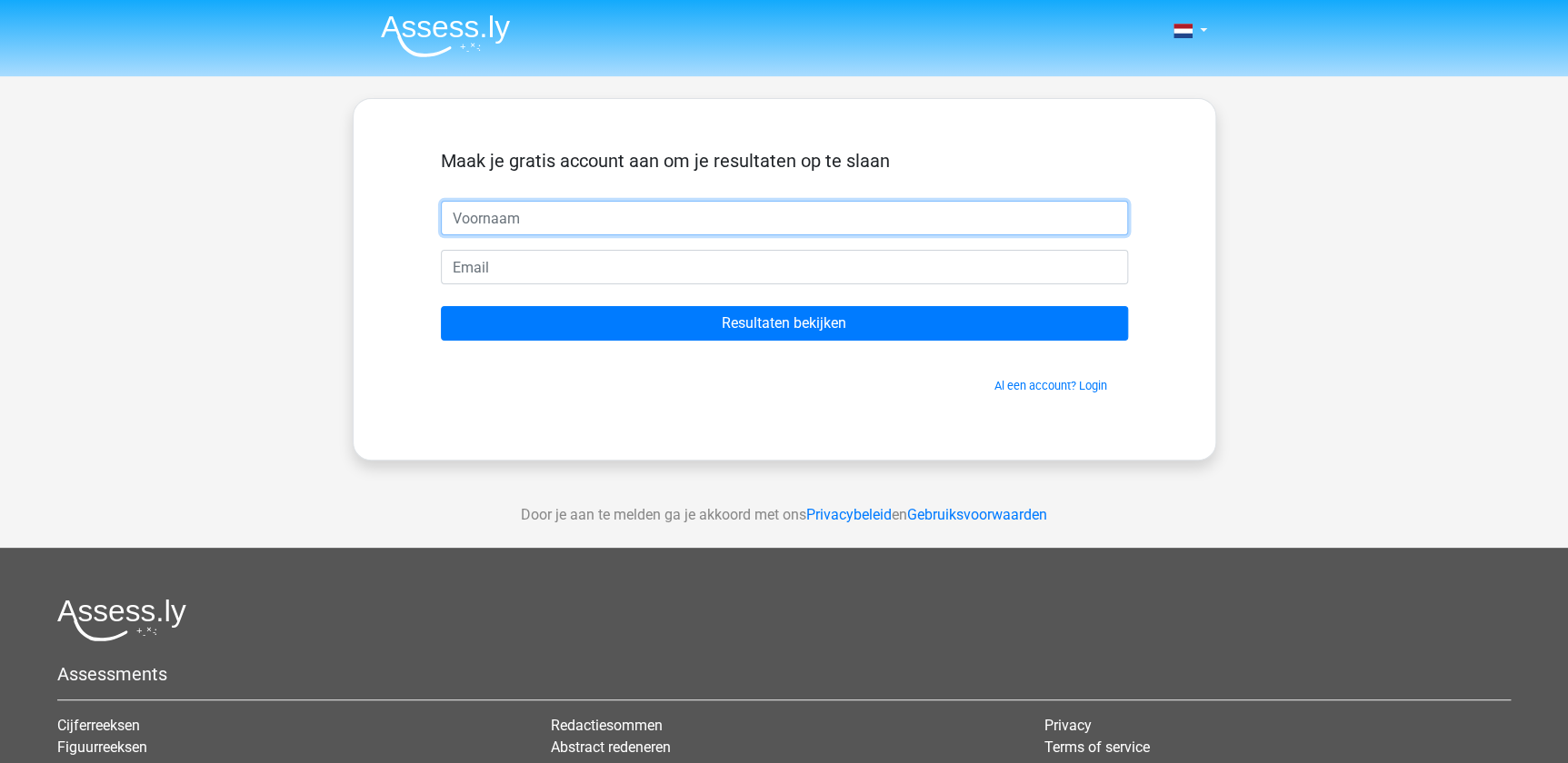
click at [865, 215] on input "text" at bounding box center [784, 218] width 688 height 35
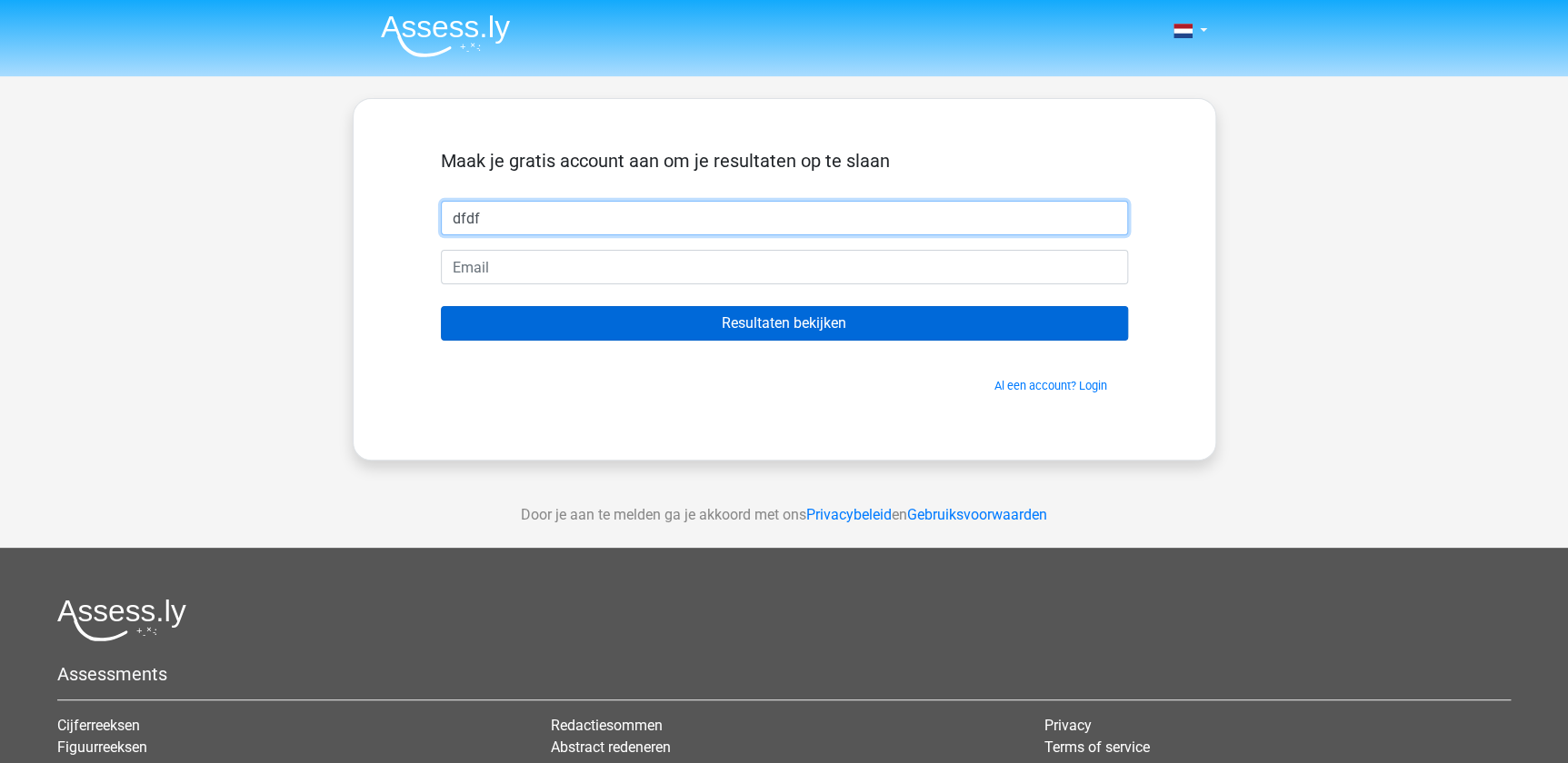
type input "dfdf"
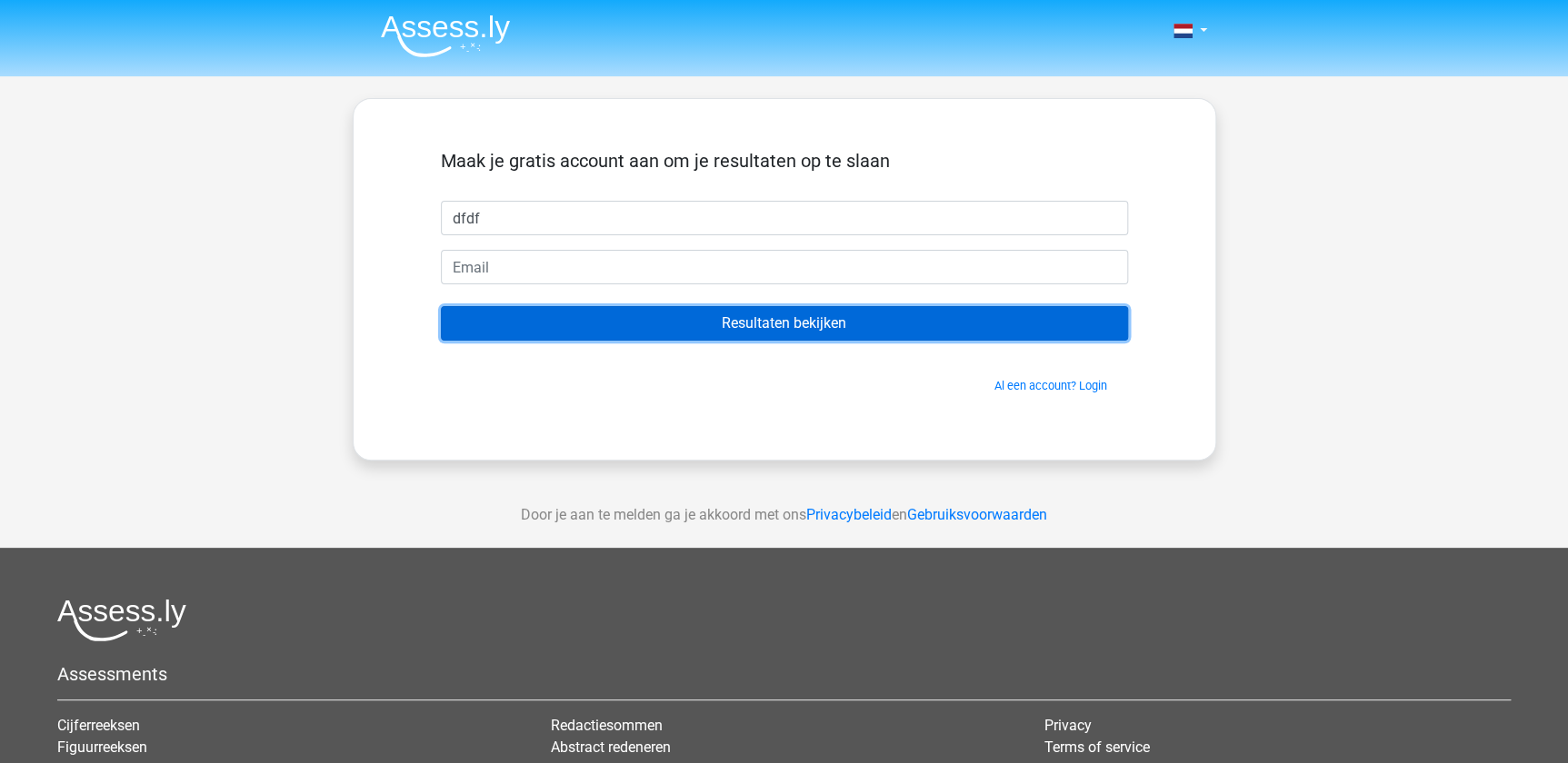
click at [826, 328] on input "Resultaten bekijken" at bounding box center [784, 323] width 688 height 35
